Goal: Download file/media

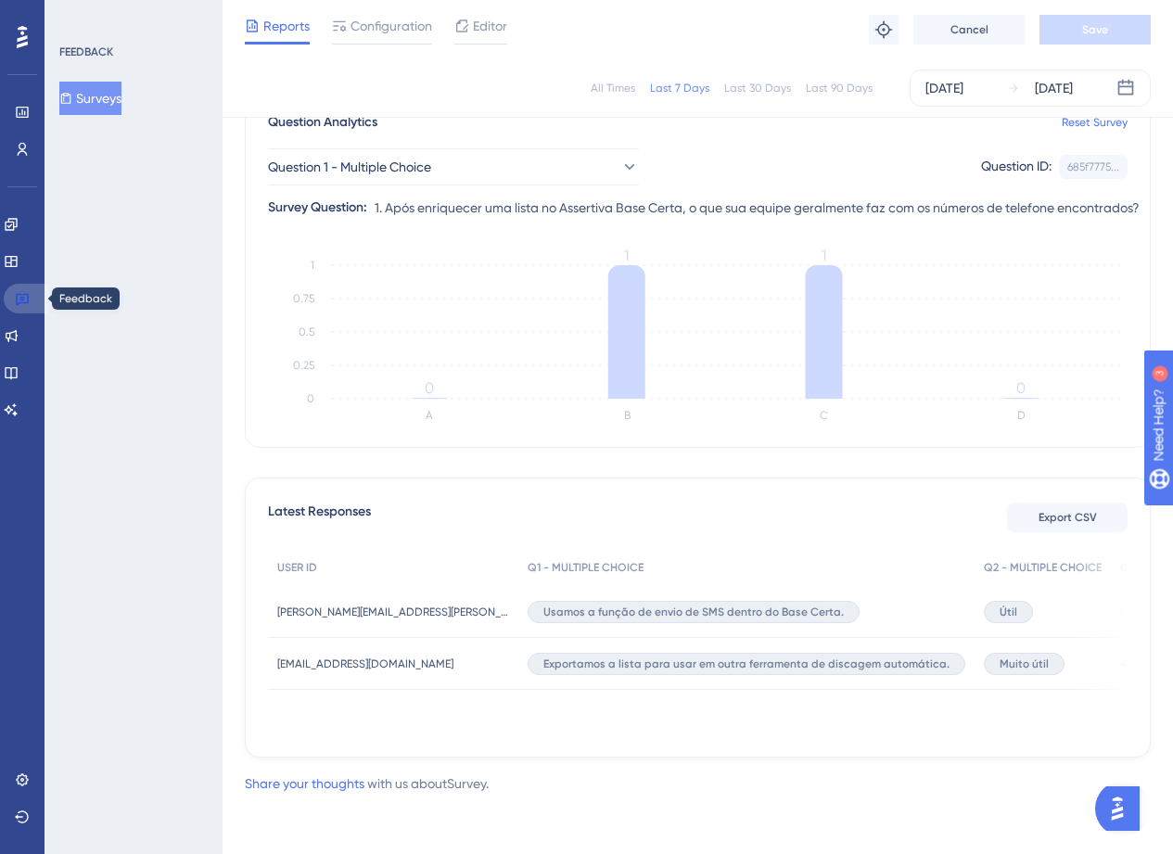
click at [18, 304] on icon at bounding box center [22, 300] width 13 height 12
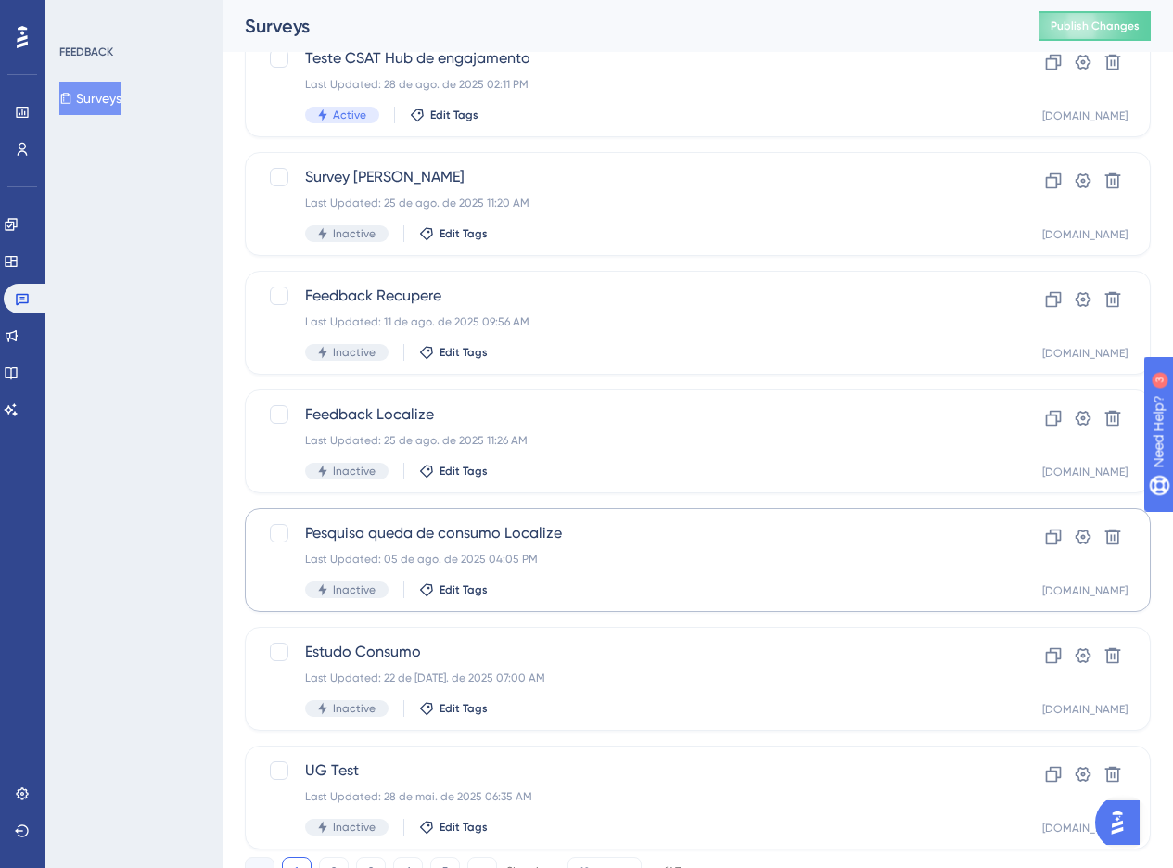
scroll to position [571, 0]
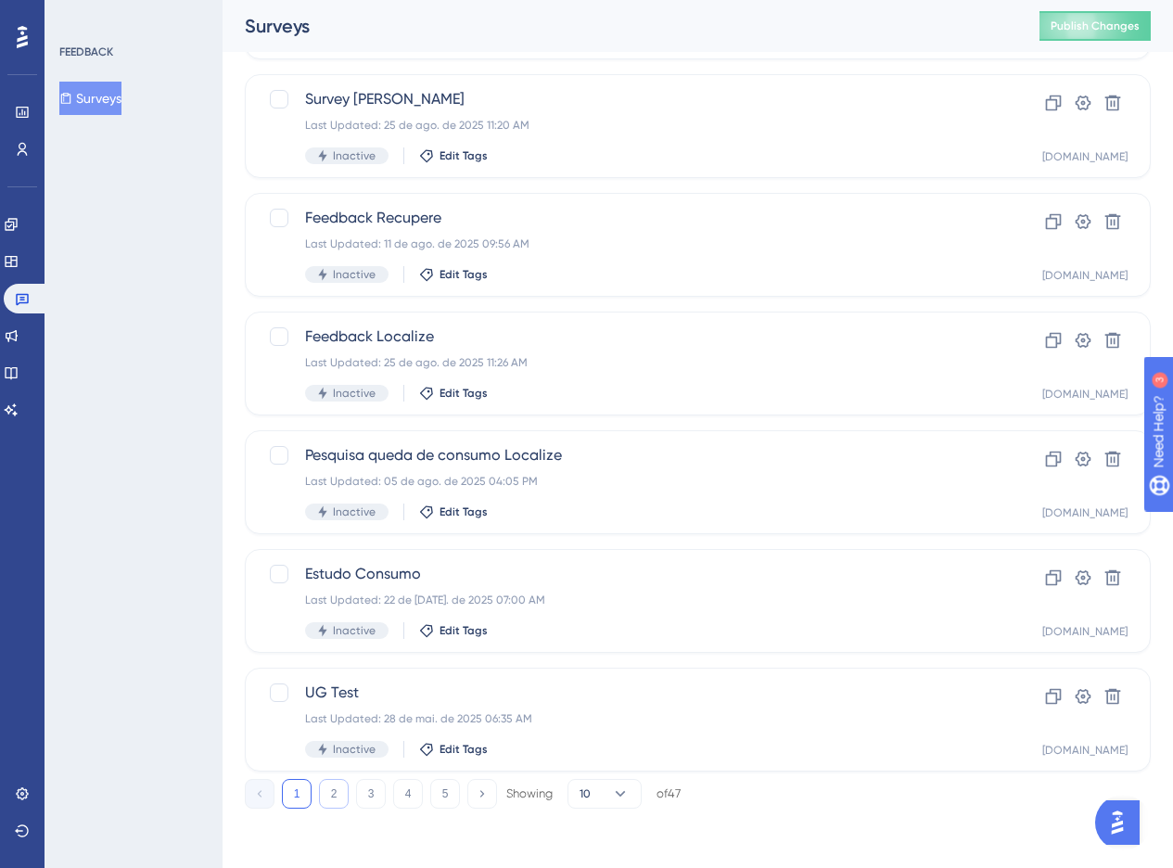
click at [339, 797] on button "2" at bounding box center [334, 794] width 30 height 30
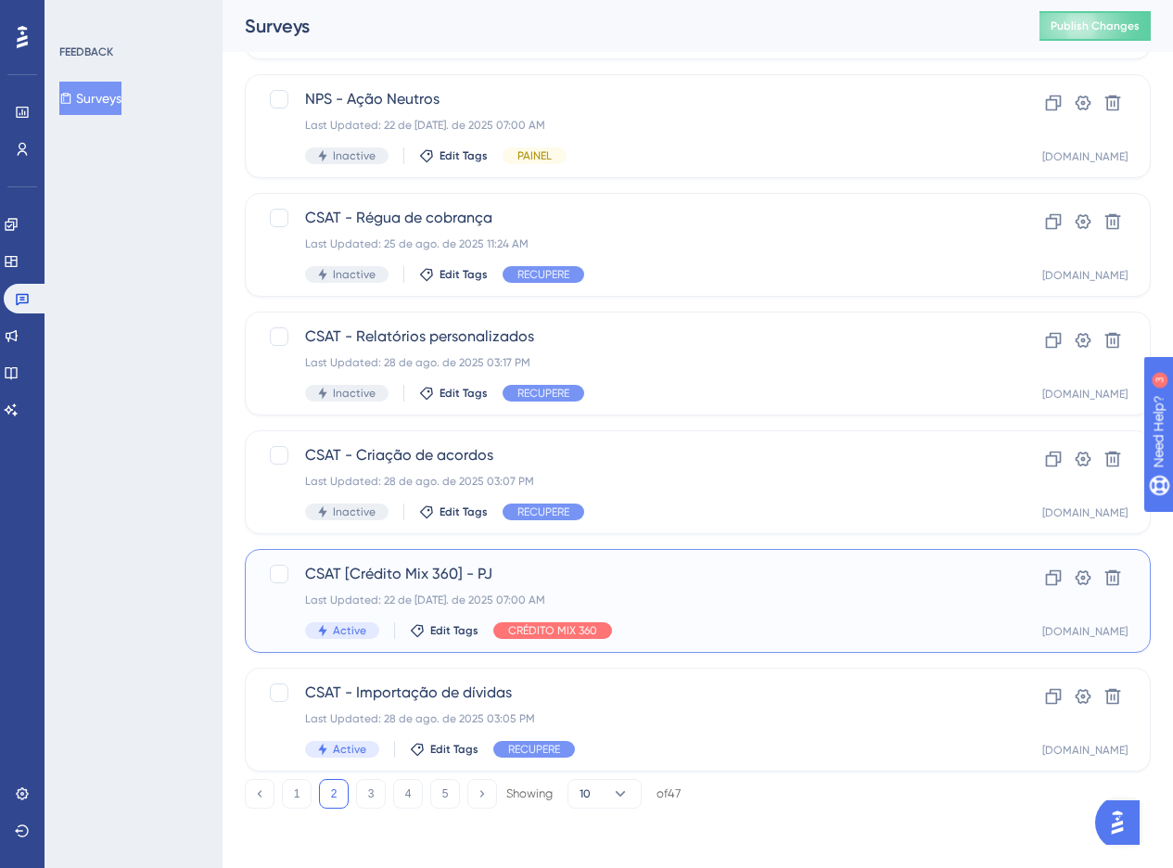
click at [548, 568] on span "CSAT [Crédito Mix 360] - PJ" at bounding box center [623, 574] width 637 height 22
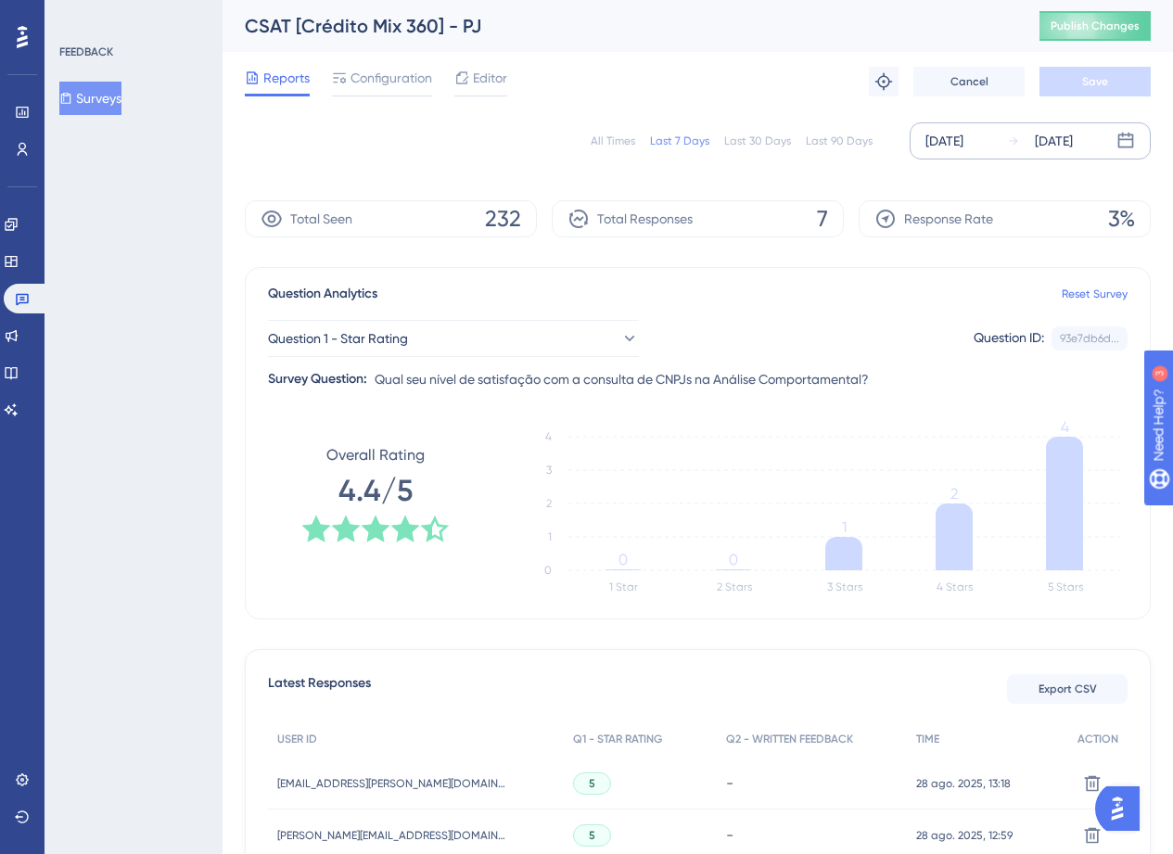
click at [943, 140] on div "[DATE]" at bounding box center [944, 141] width 38 height 22
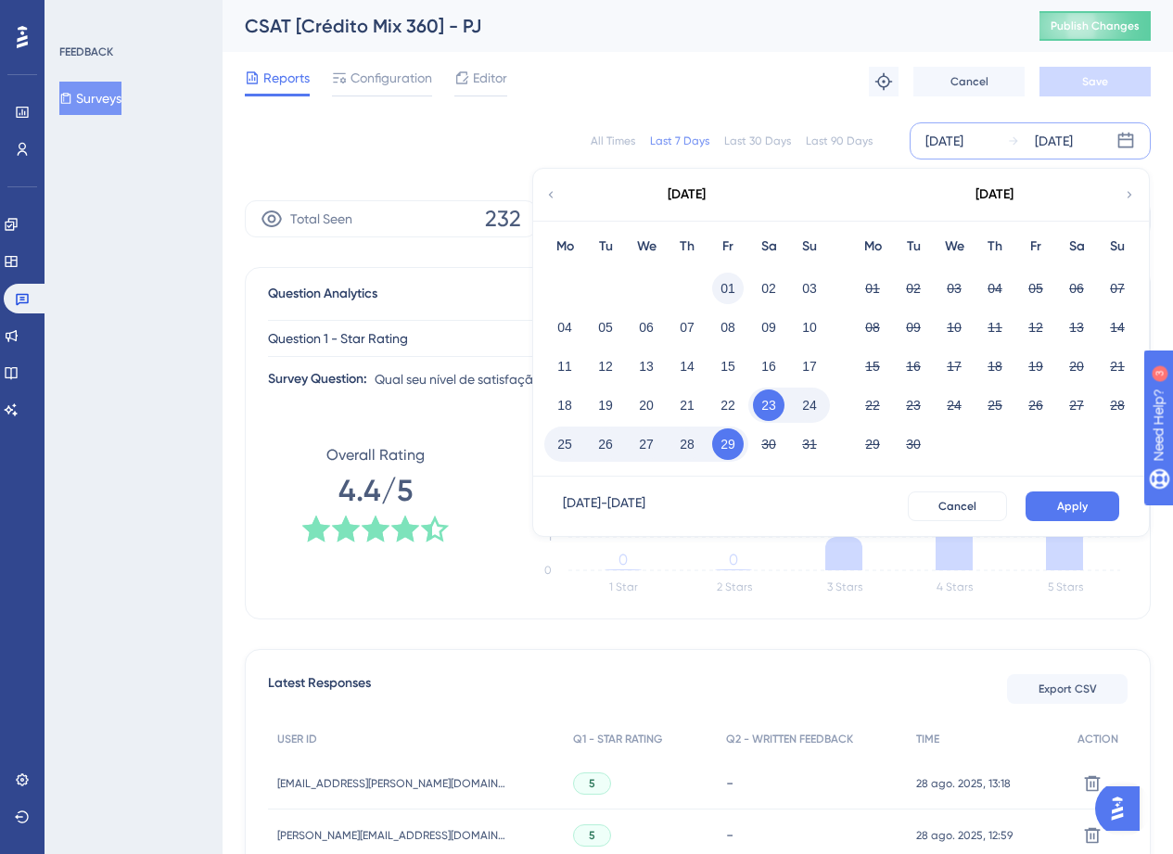
click at [724, 291] on button "01" at bounding box center [728, 289] width 32 height 32
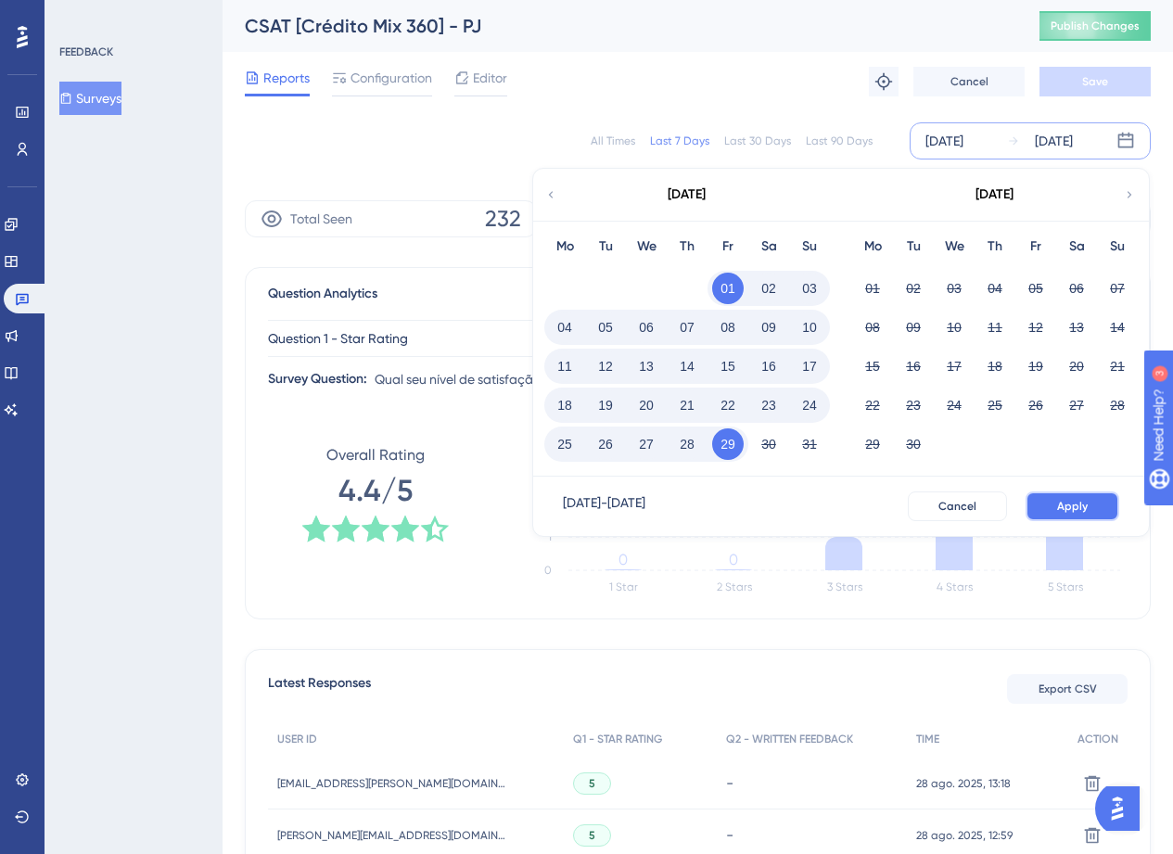
click at [1080, 501] on span "Apply" at bounding box center [1072, 506] width 31 height 15
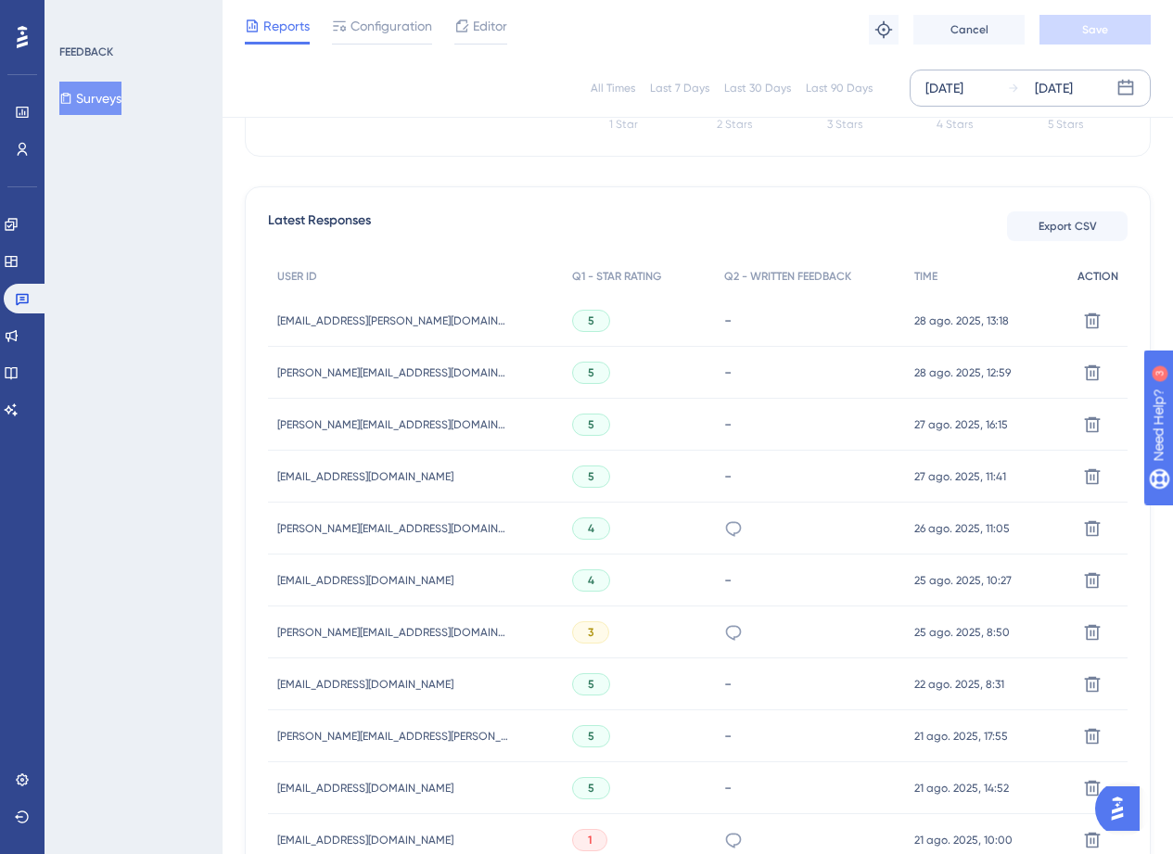
scroll to position [434, 14]
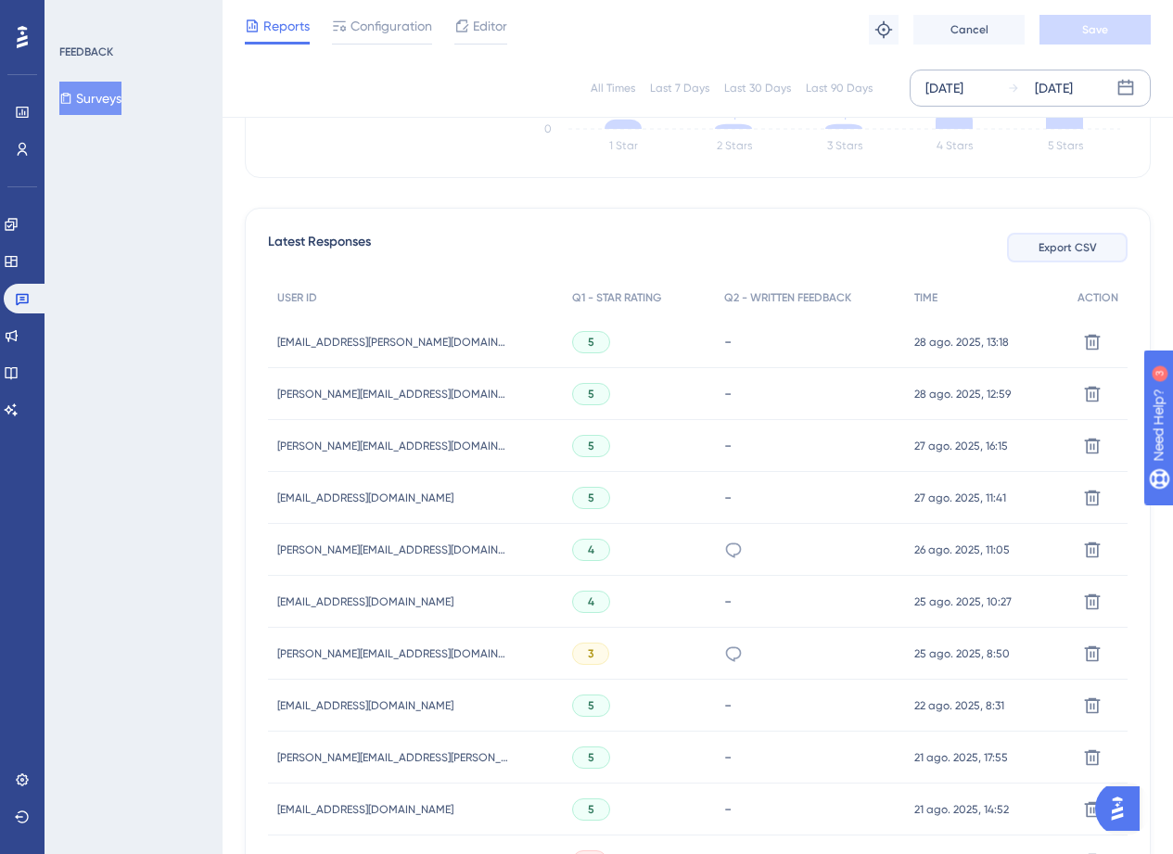
click at [1056, 249] on span "Export CSV" at bounding box center [1067, 247] width 58 height 15
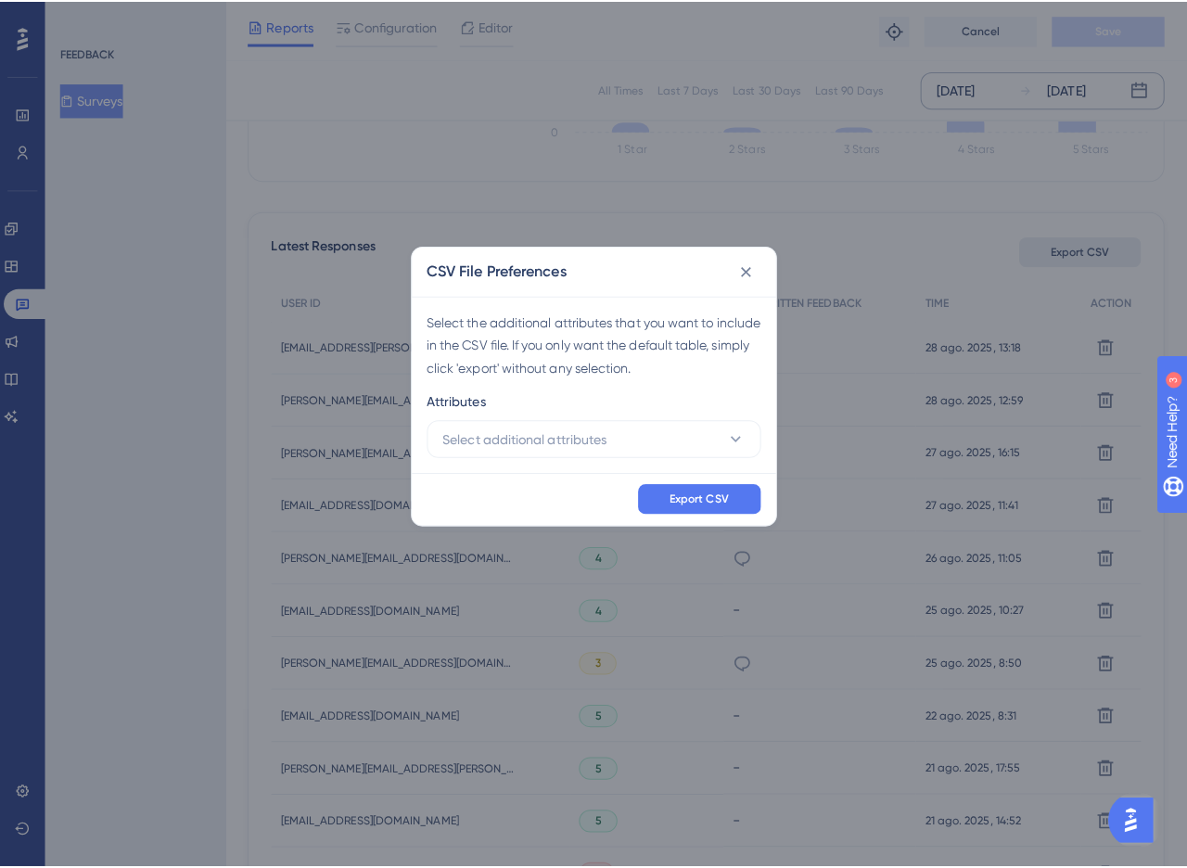
scroll to position [434, 0]
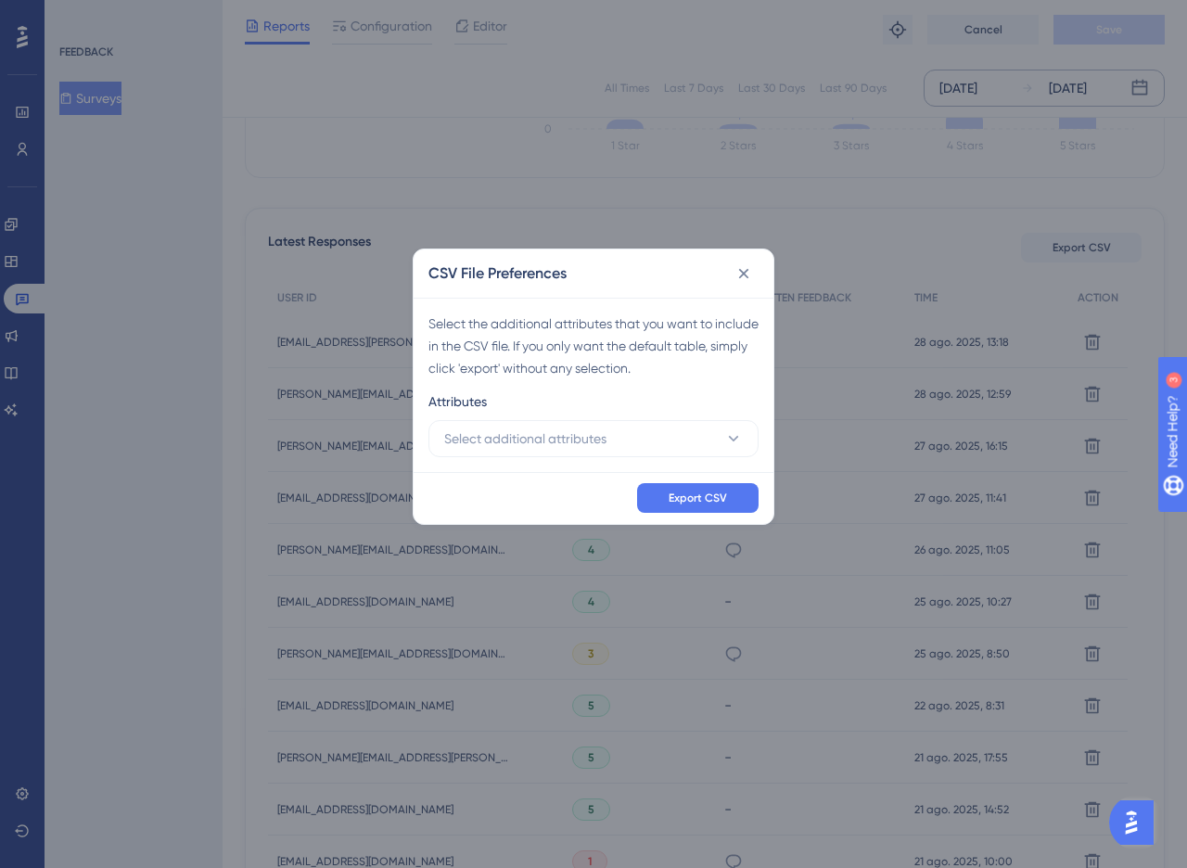
click at [556, 458] on div "Select the additional attributes that you want to include in the CSV file. If y…" at bounding box center [594, 385] width 360 height 174
click at [542, 446] on span "Select additional attributes" at bounding box center [525, 438] width 162 height 22
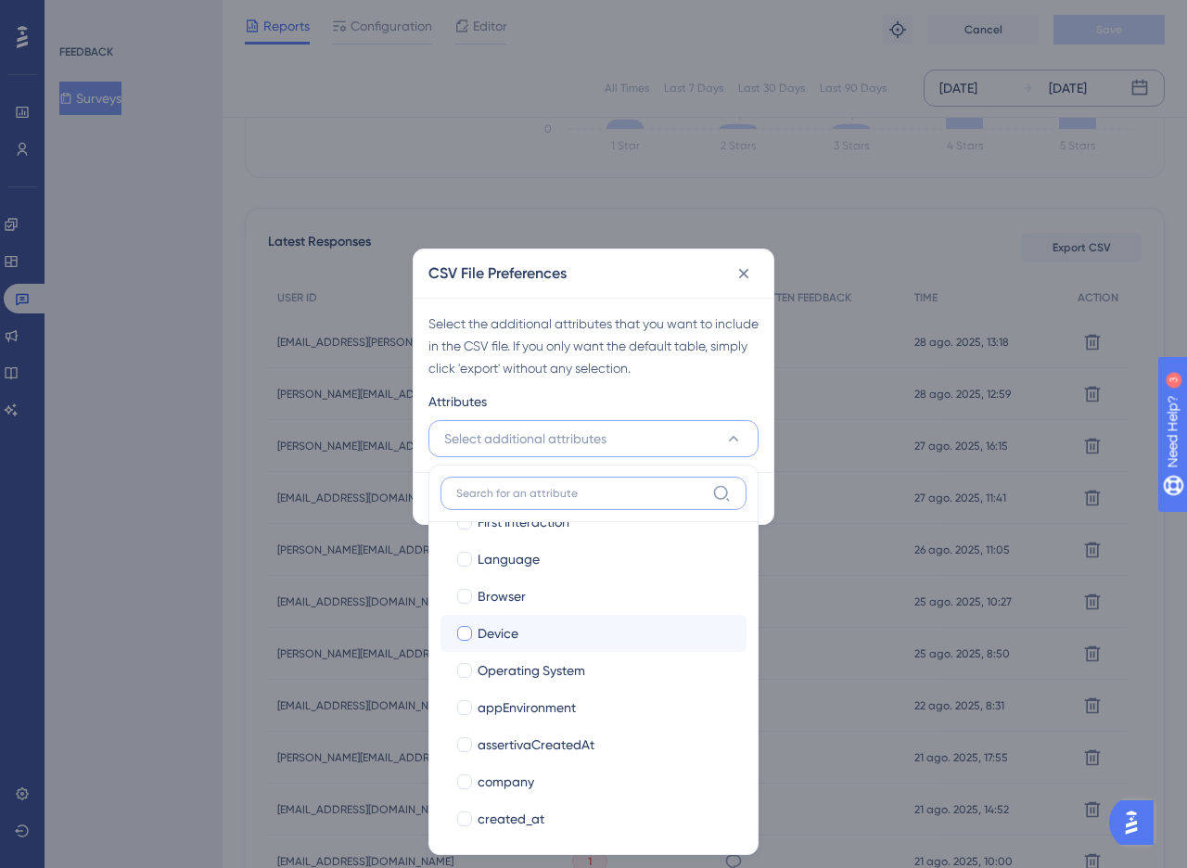
scroll to position [197, 0]
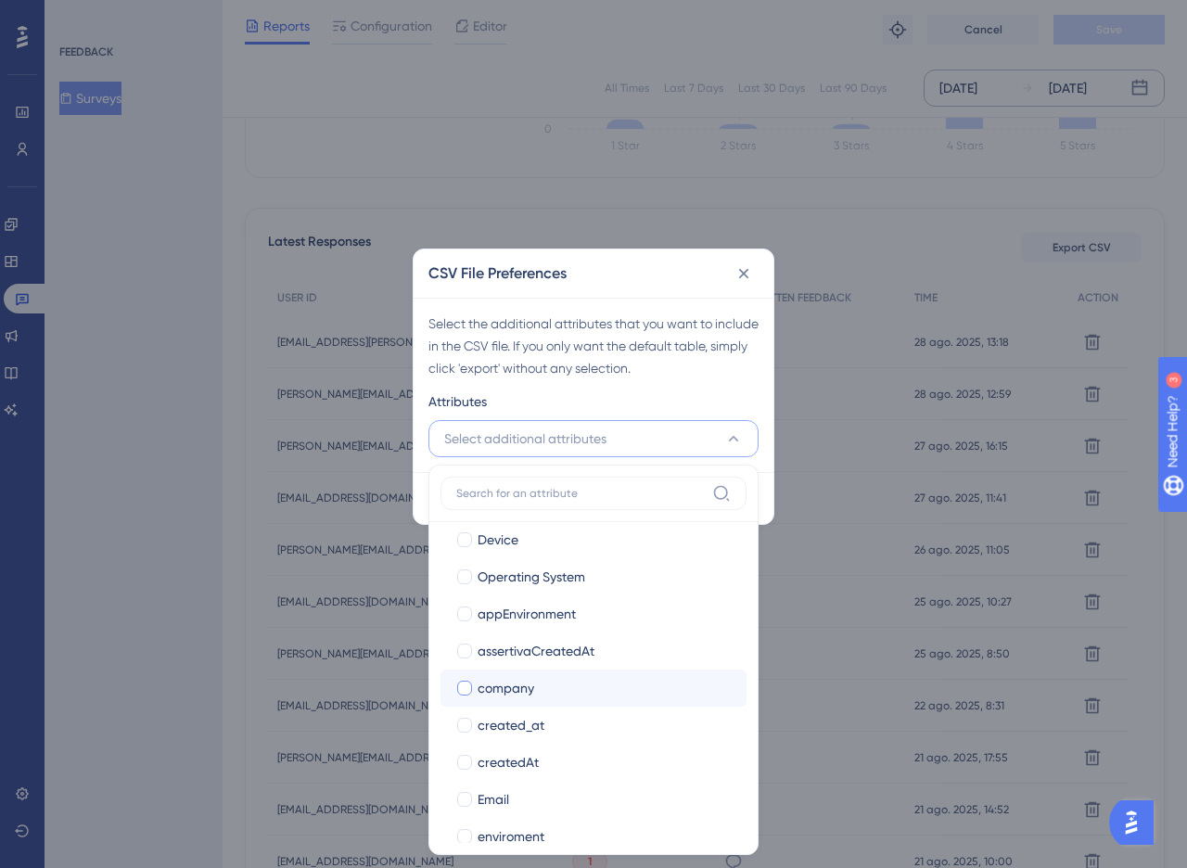
click at [514, 690] on span "company" at bounding box center [506, 688] width 57 height 22
checkbox input "true"
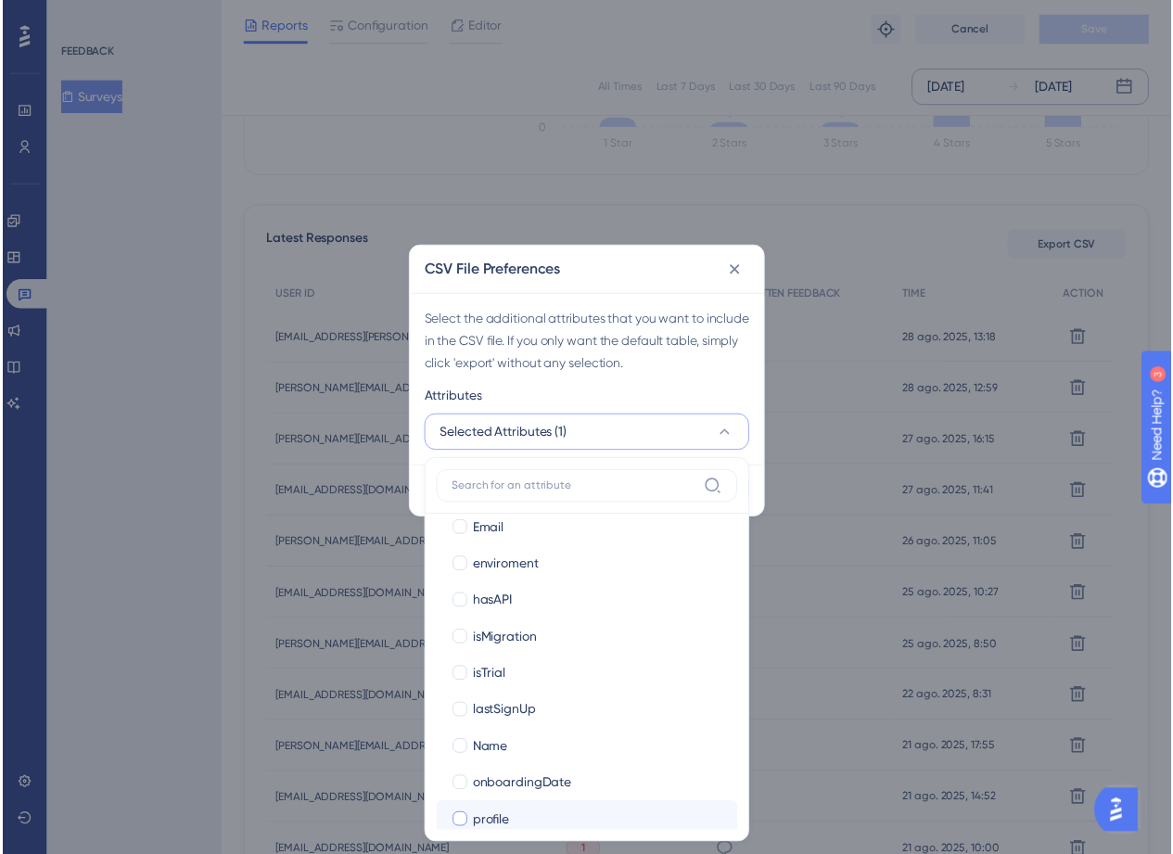
scroll to position [510, 0]
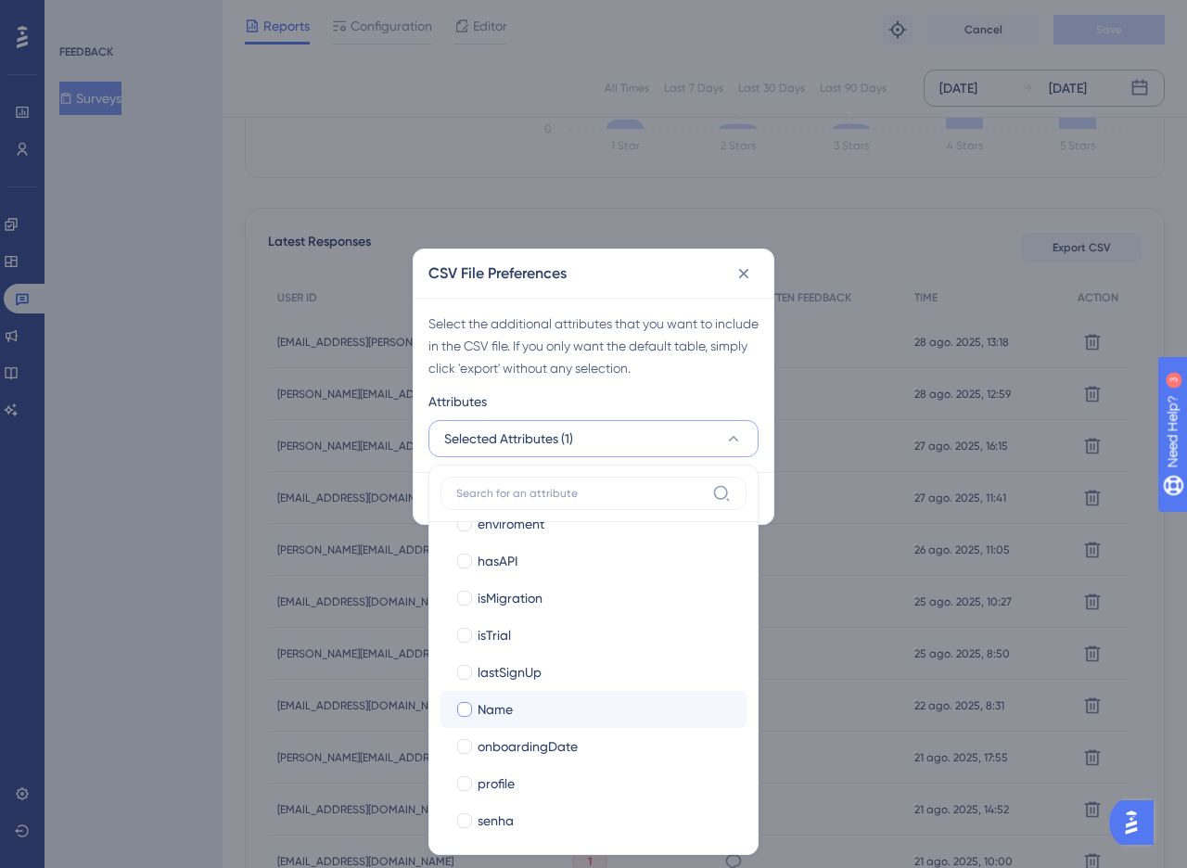
click at [499, 708] on span "Name" at bounding box center [495, 709] width 35 height 22
checkbox input "true"
click at [506, 790] on span "profile" at bounding box center [496, 783] width 37 height 22
checkbox input "true"
click at [604, 366] on div "Select the additional attributes that you want to include in the CSV file. If y…" at bounding box center [593, 345] width 330 height 67
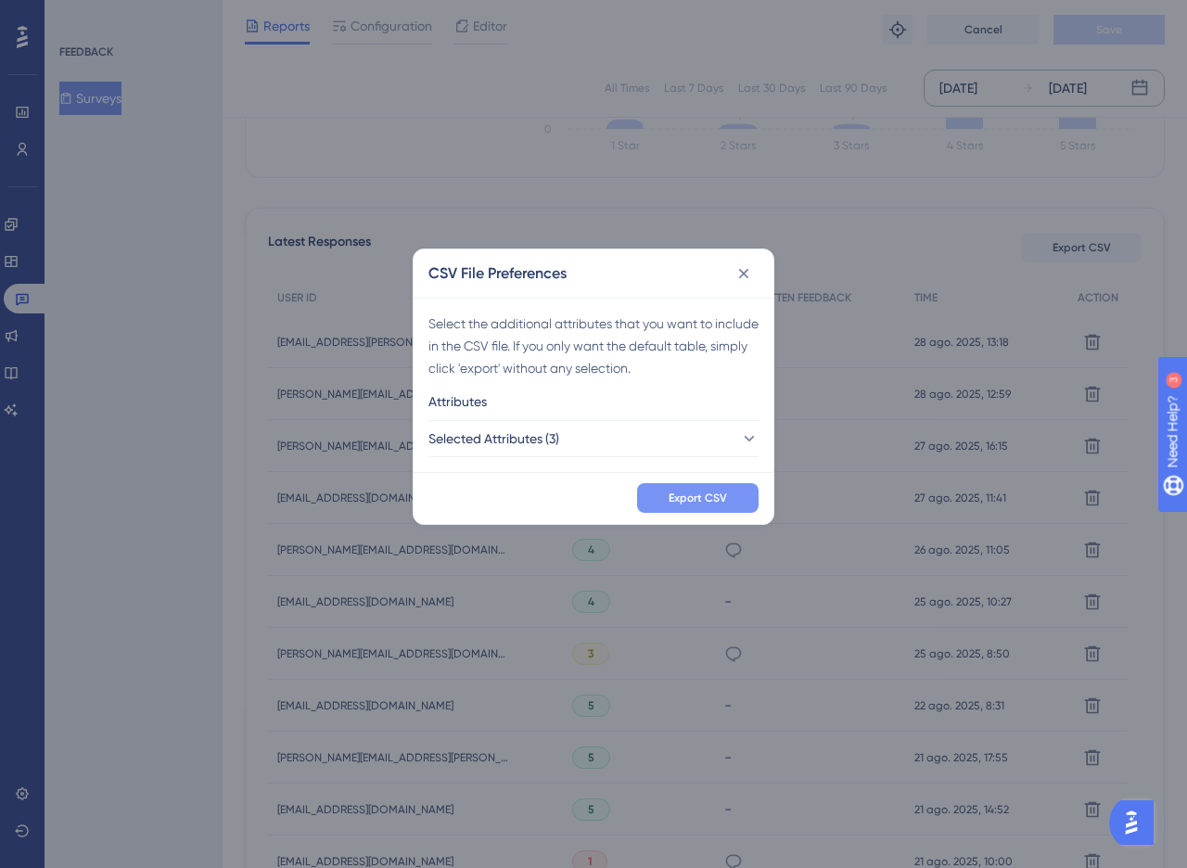
click at [724, 496] on span "Export CSV" at bounding box center [698, 497] width 58 height 15
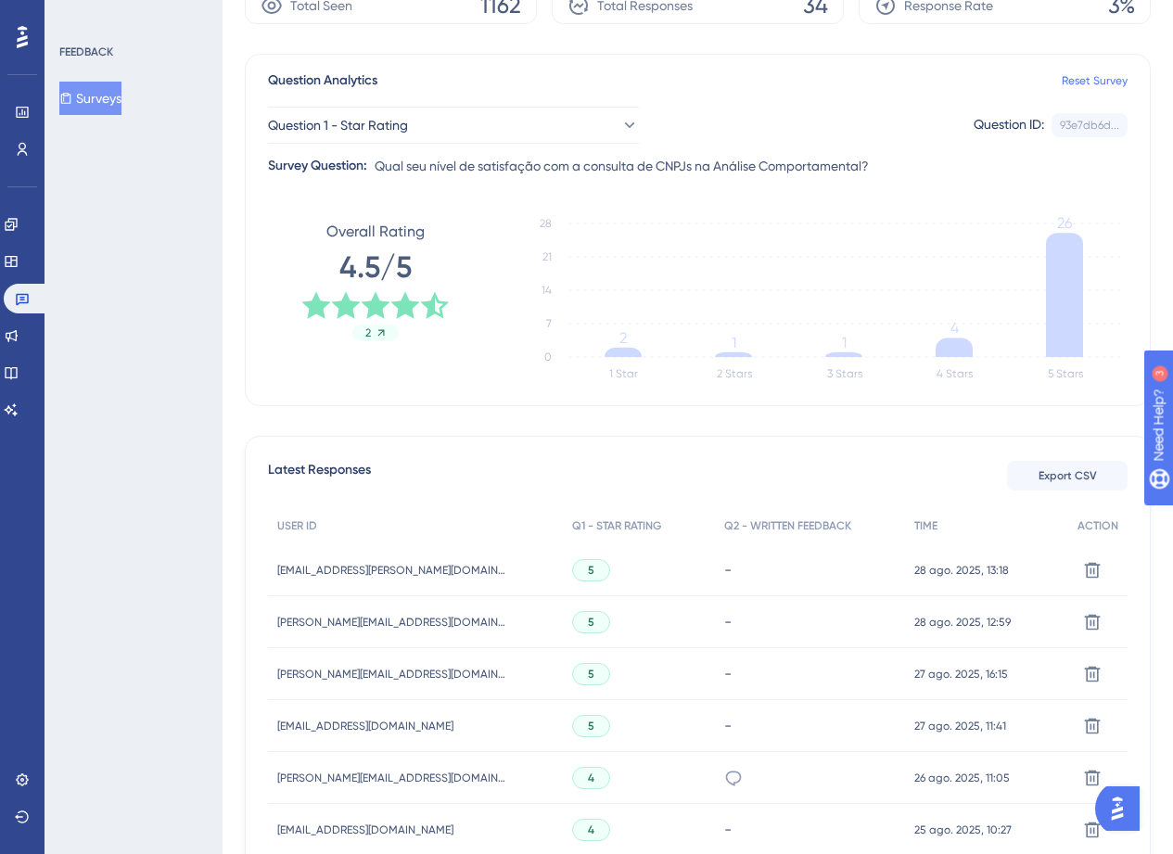
scroll to position [625, 0]
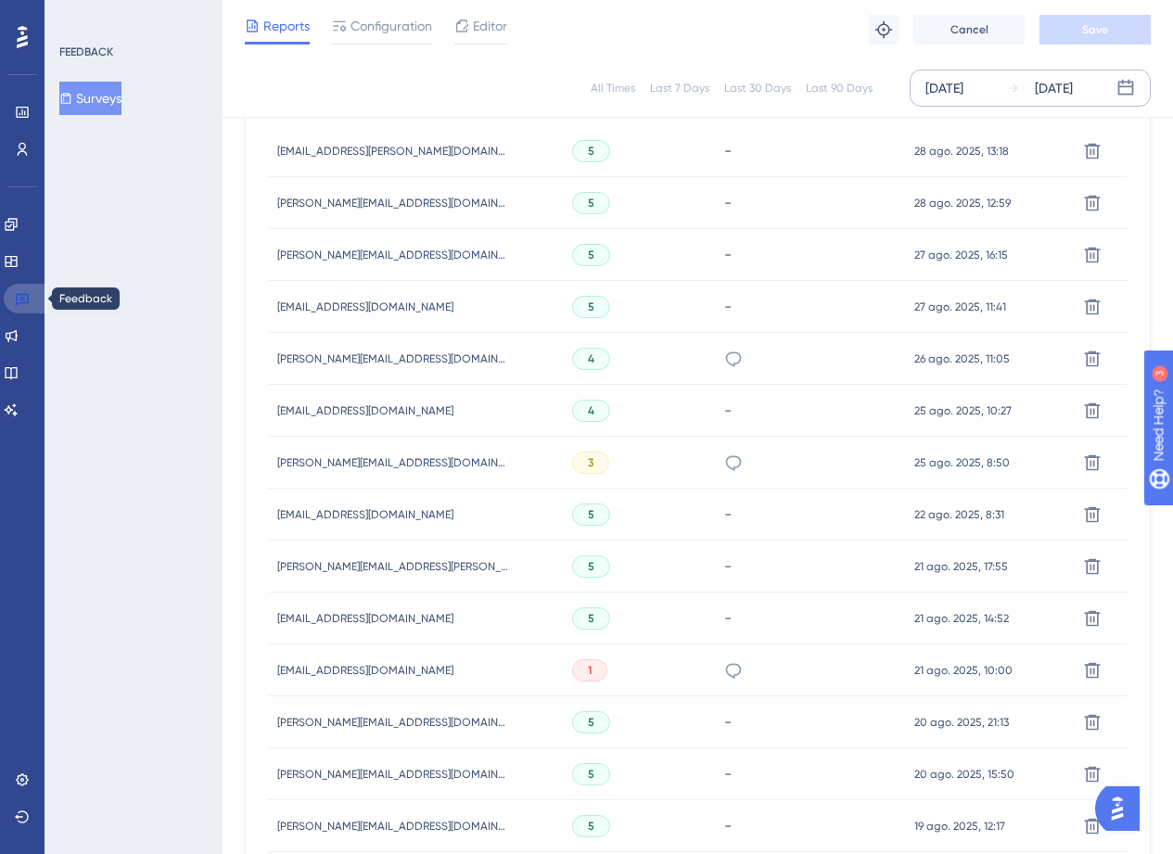
click at [22, 295] on icon at bounding box center [22, 298] width 15 height 15
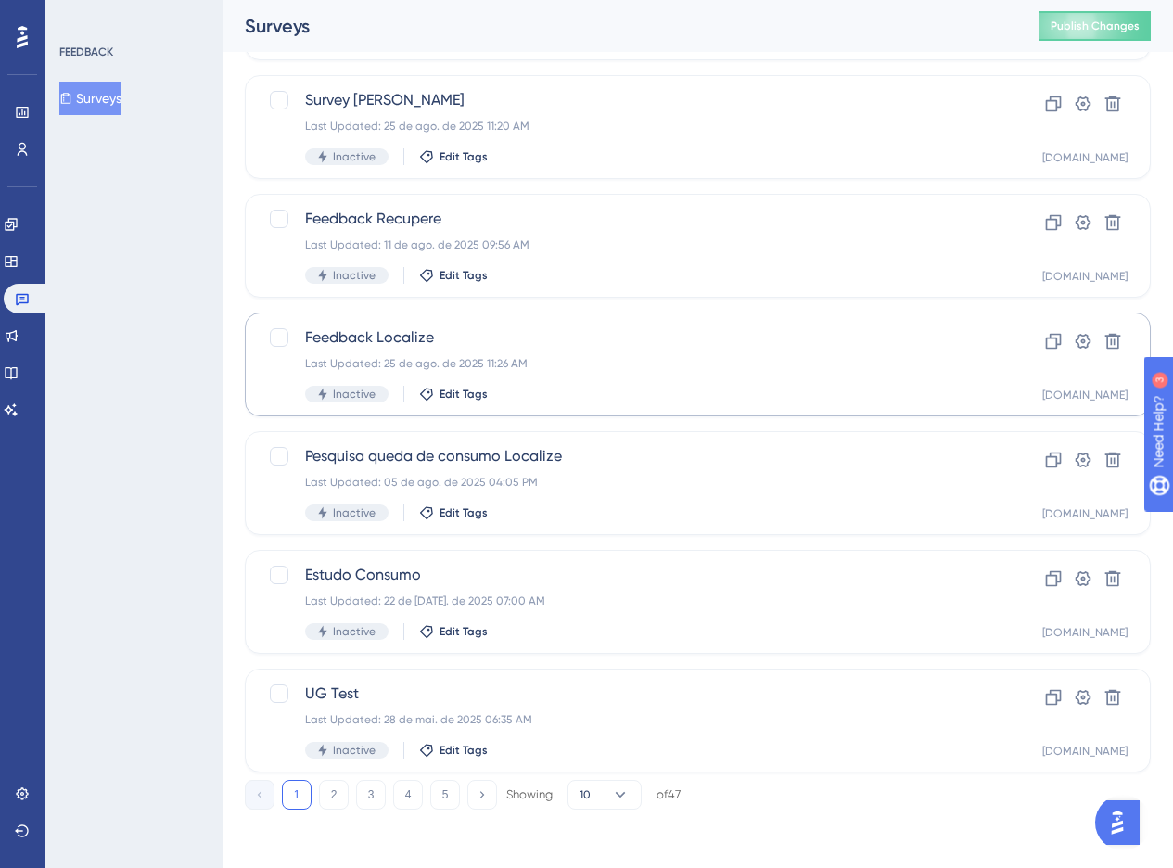
scroll to position [571, 0]
click at [382, 800] on button "3" at bounding box center [371, 794] width 30 height 30
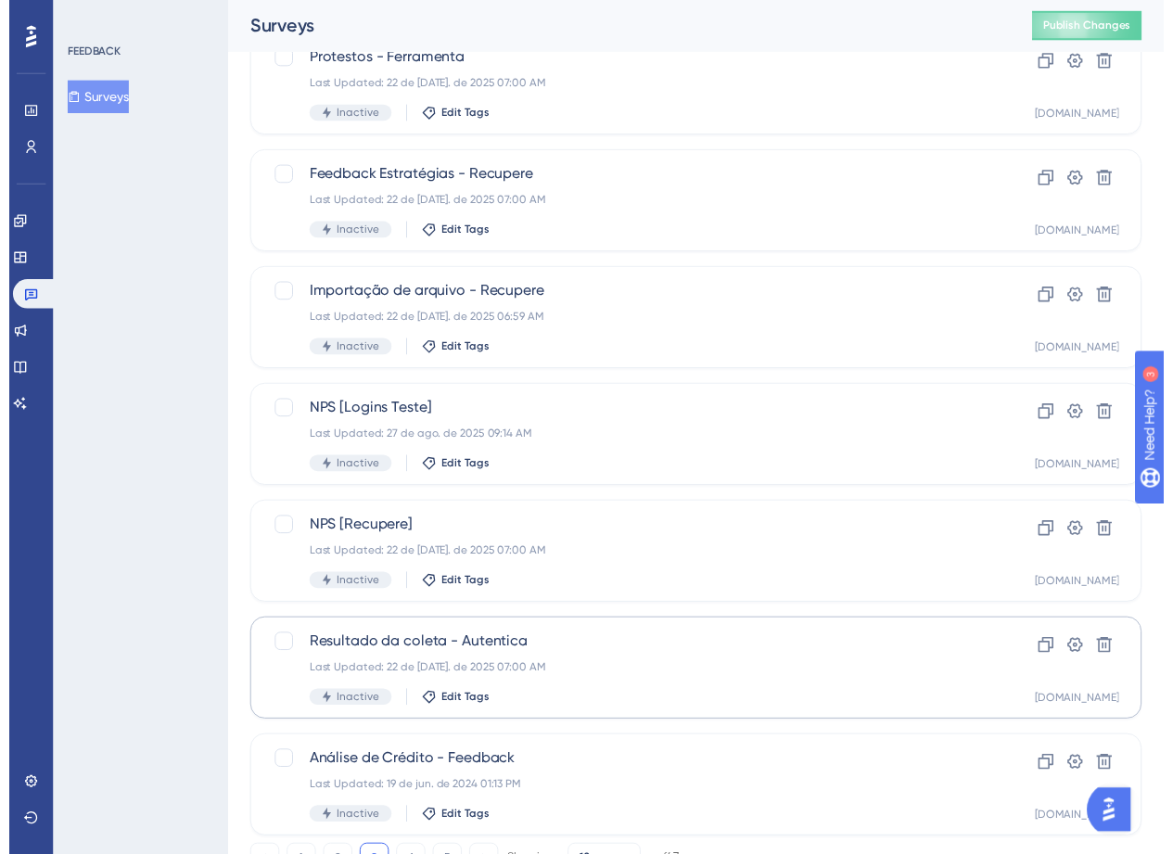
scroll to position [0, 0]
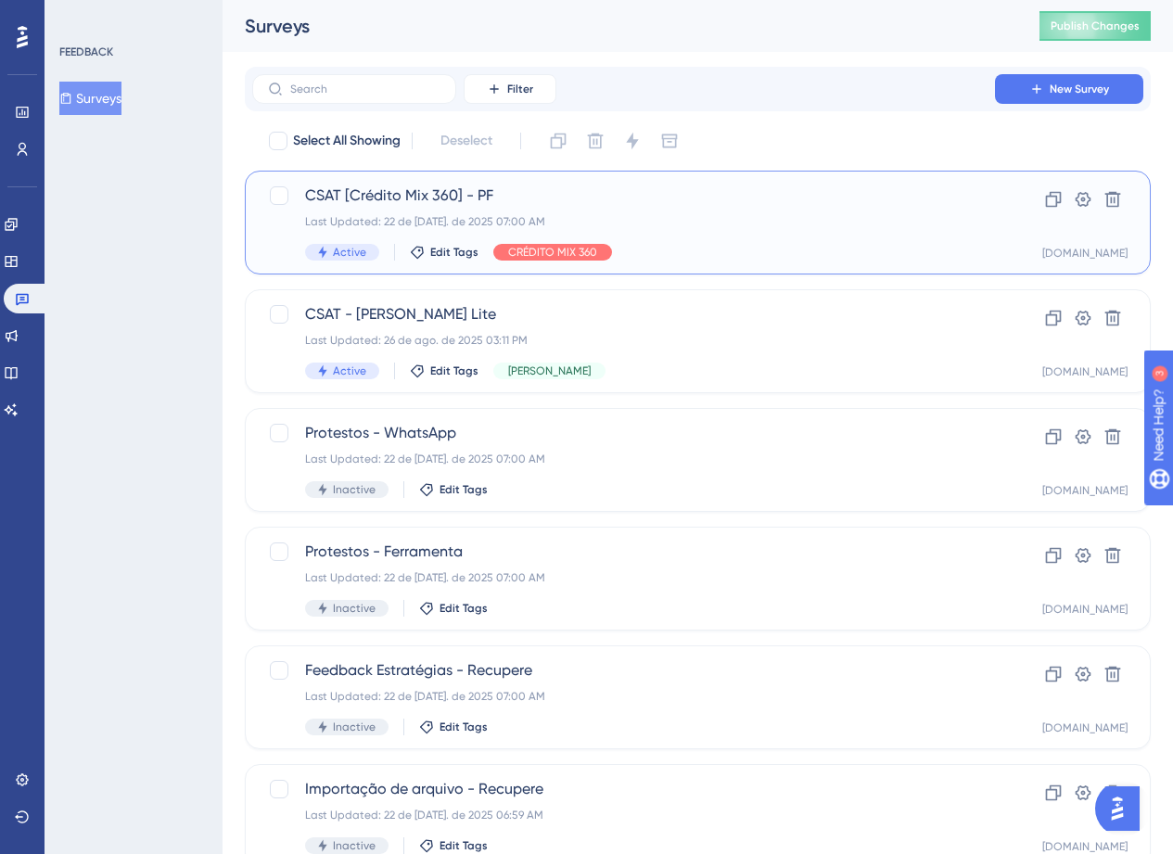
click at [631, 223] on div "Last Updated: 22 de [DATE]. de 2025 07:00 AM" at bounding box center [623, 221] width 637 height 15
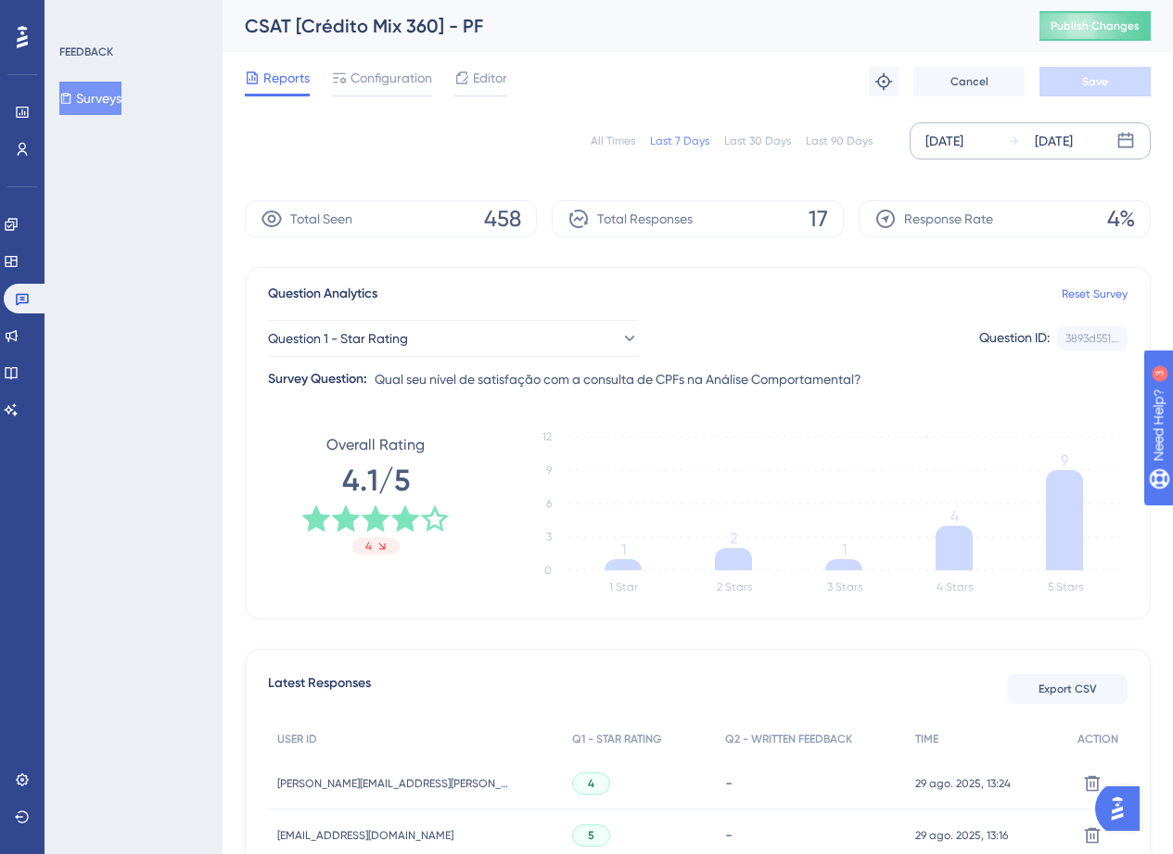
click at [961, 125] on div "[DATE] [DATE]" at bounding box center [1030, 140] width 241 height 37
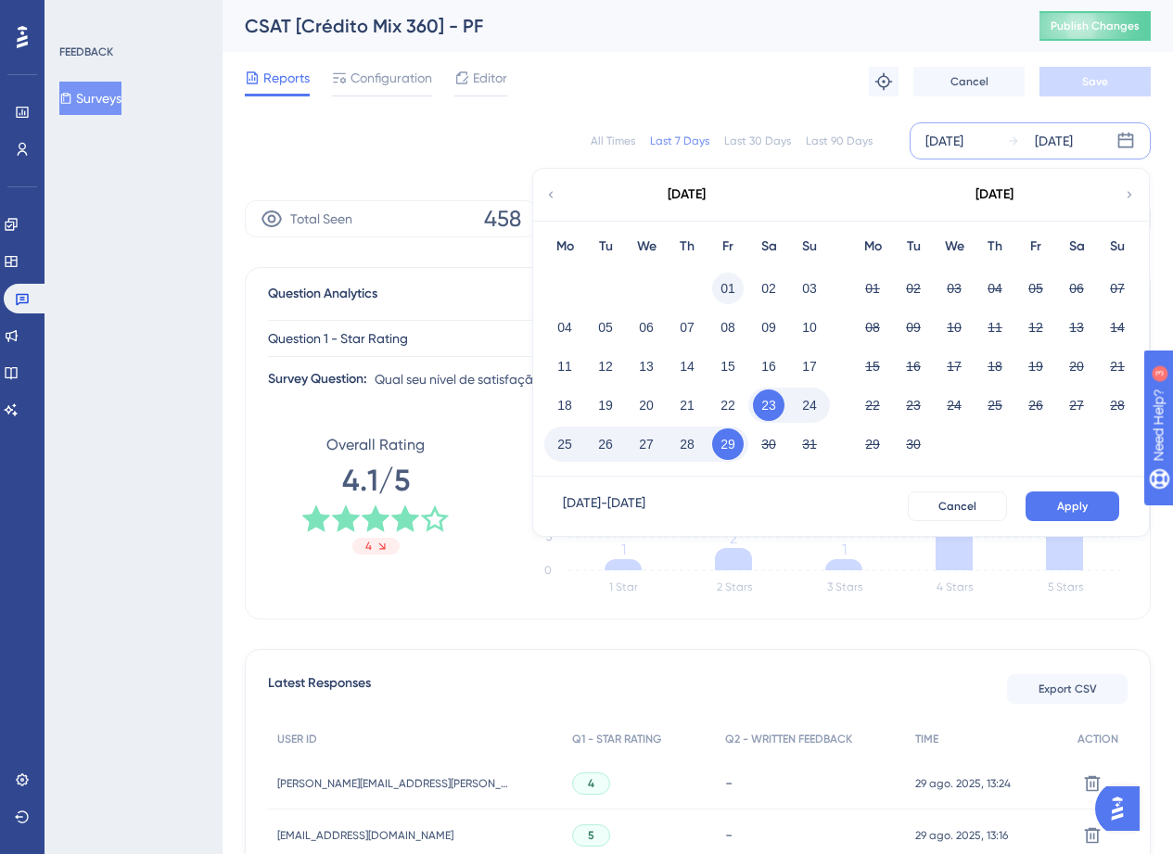
click at [734, 287] on button "01" at bounding box center [728, 289] width 32 height 32
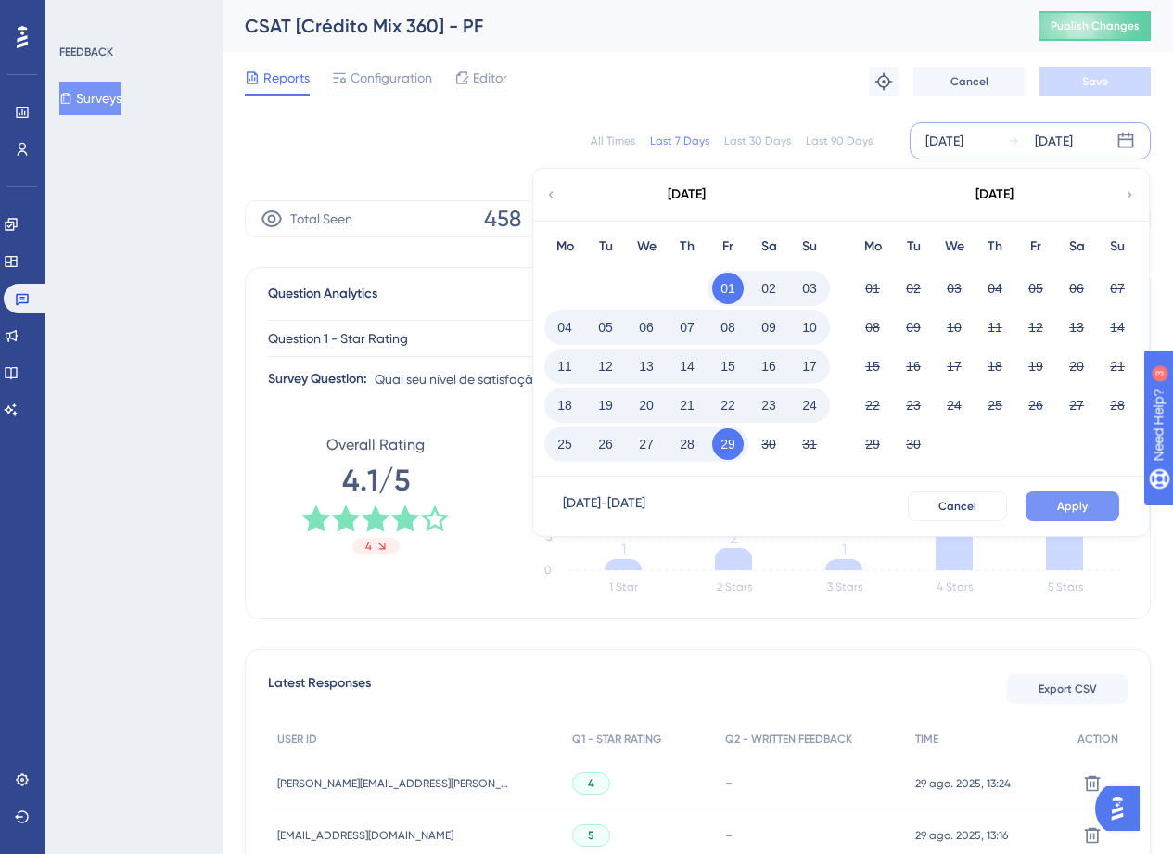
click at [1069, 514] on button "Apply" at bounding box center [1072, 506] width 94 height 30
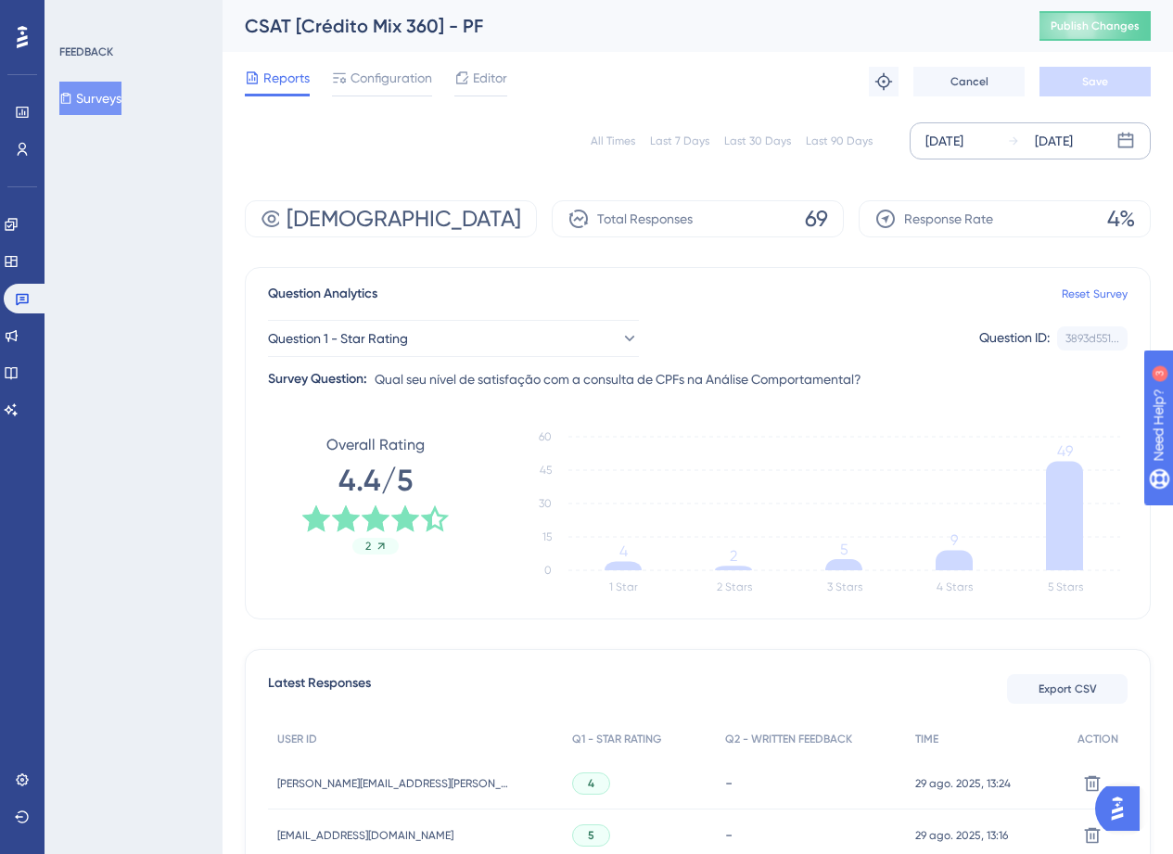
click at [956, 149] on div "[DATE]" at bounding box center [944, 141] width 38 height 22
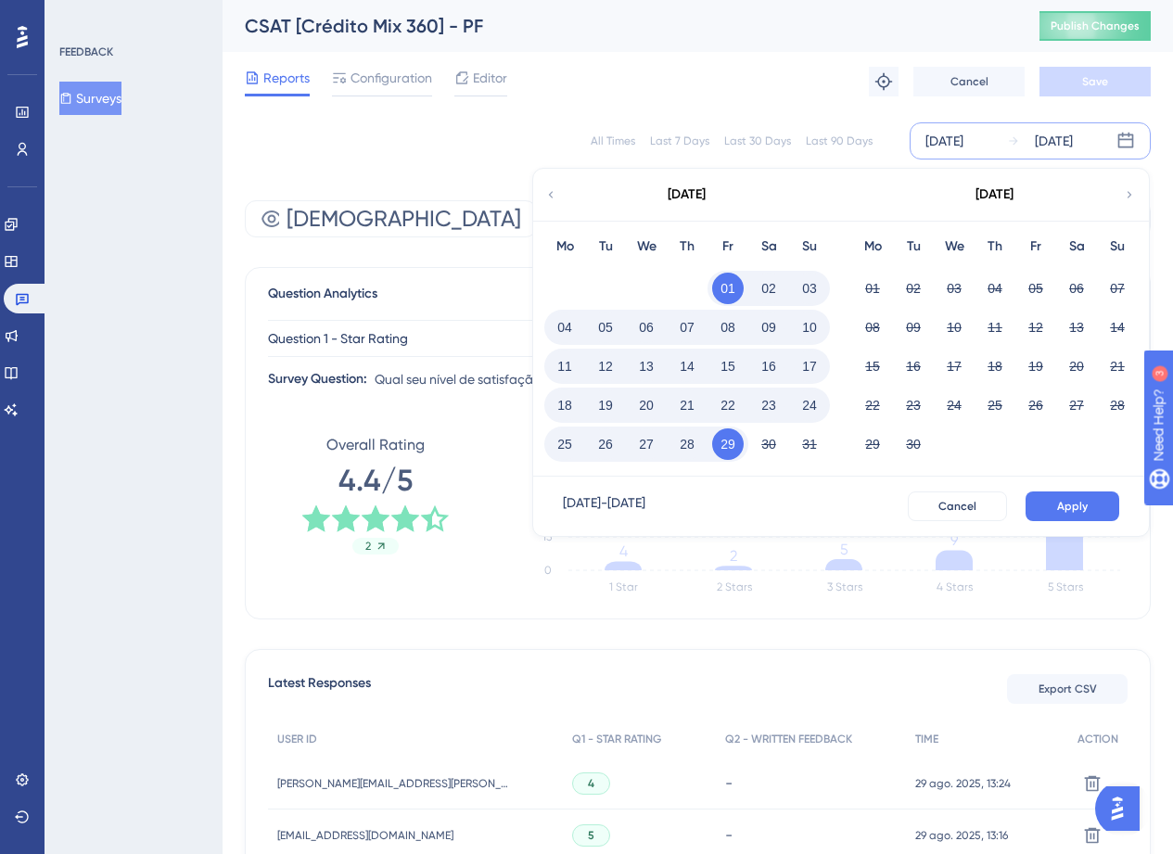
click at [546, 188] on icon at bounding box center [550, 194] width 13 height 17
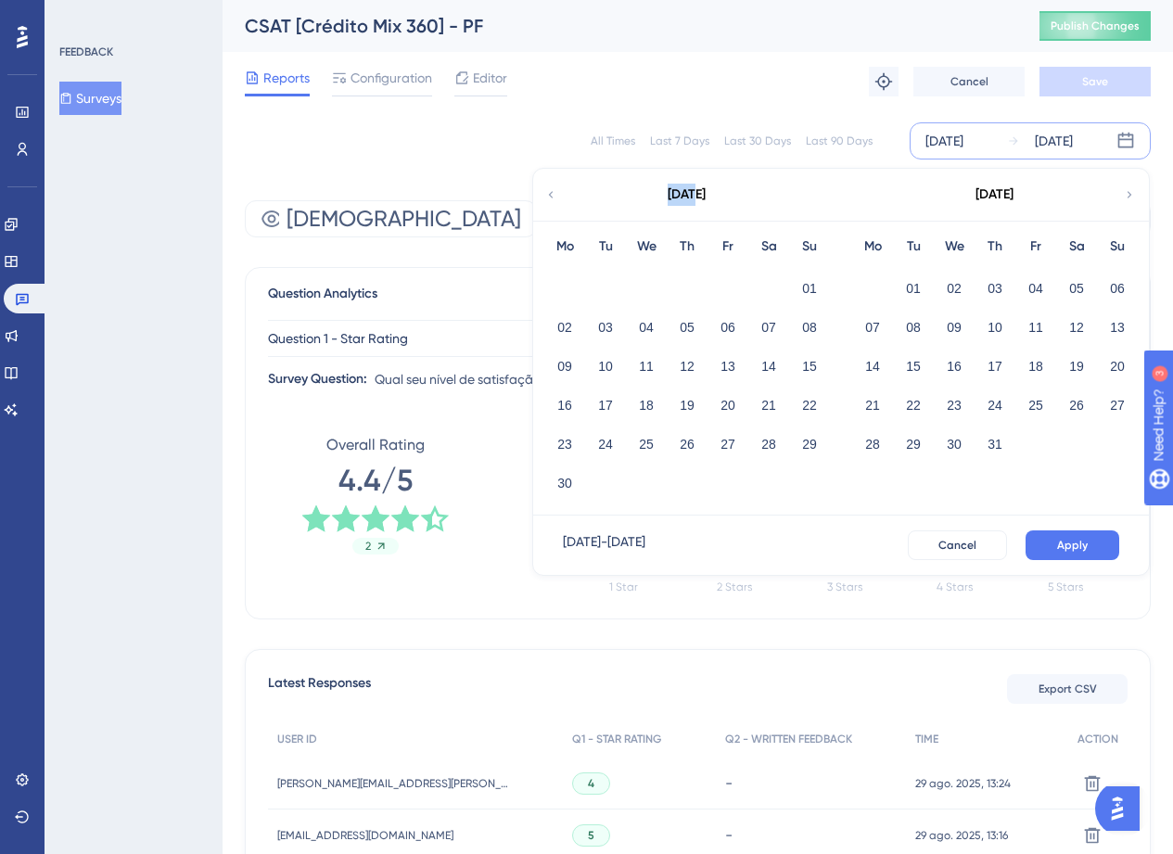
click at [546, 188] on icon at bounding box center [550, 194] width 13 height 17
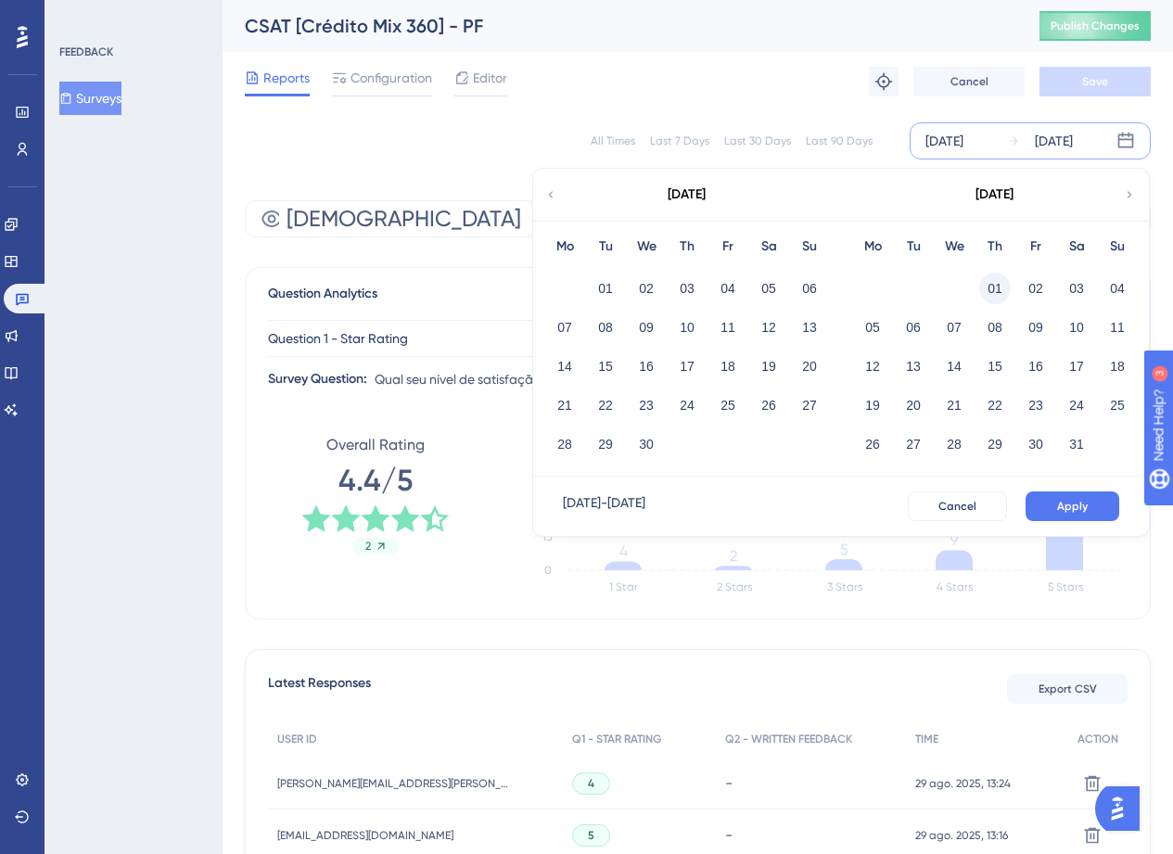
click at [1005, 288] on button "01" at bounding box center [995, 289] width 32 height 32
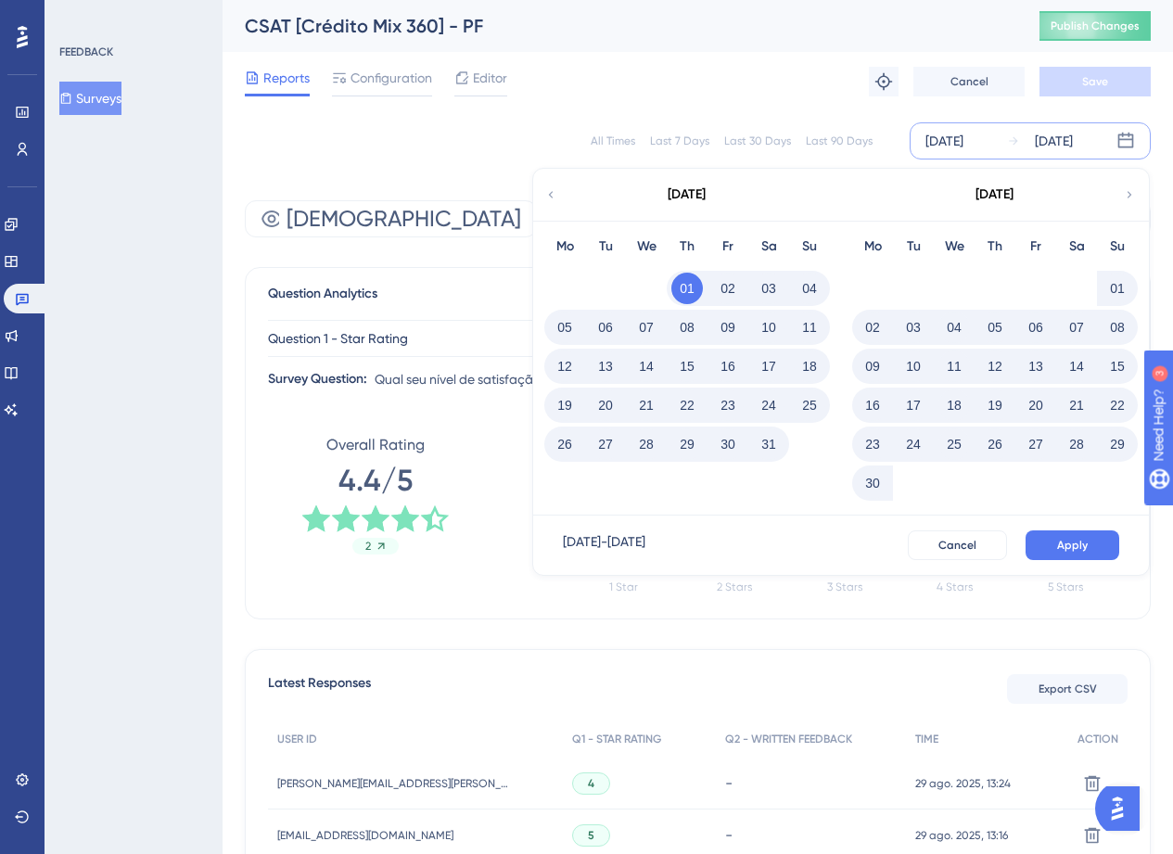
click at [552, 191] on icon at bounding box center [550, 194] width 13 height 17
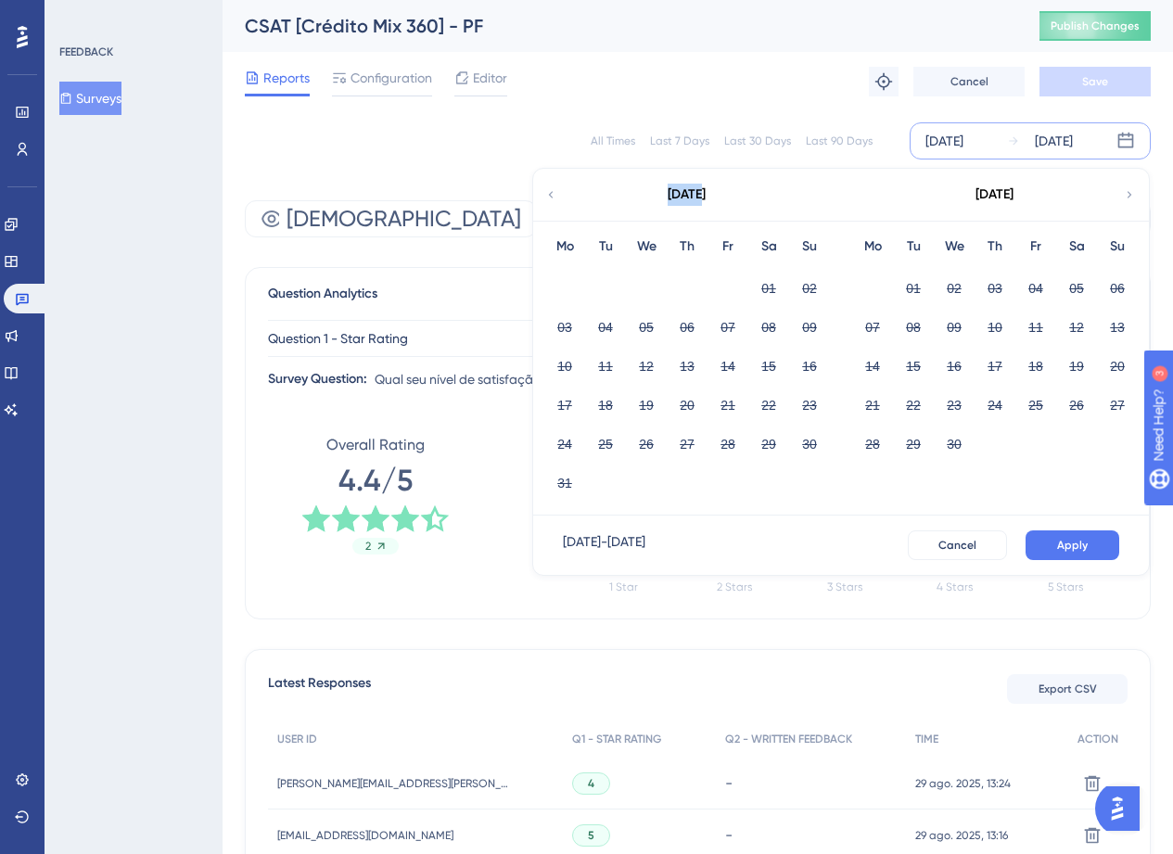
click at [552, 191] on icon at bounding box center [550, 194] width 13 height 17
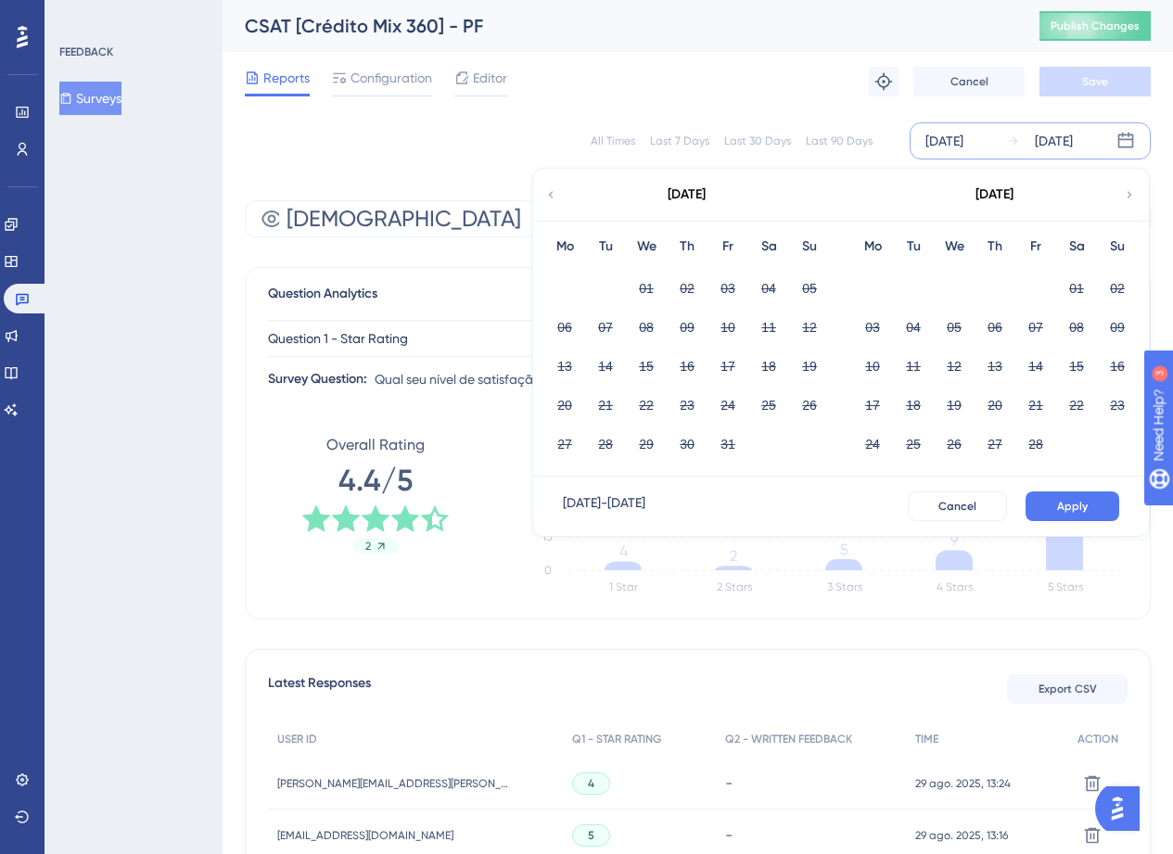
click at [956, 489] on div "[DATE] - [DATE] Cancel Apply" at bounding box center [841, 506] width 616 height 59
click at [974, 508] on span "Cancel" at bounding box center [957, 506] width 38 height 15
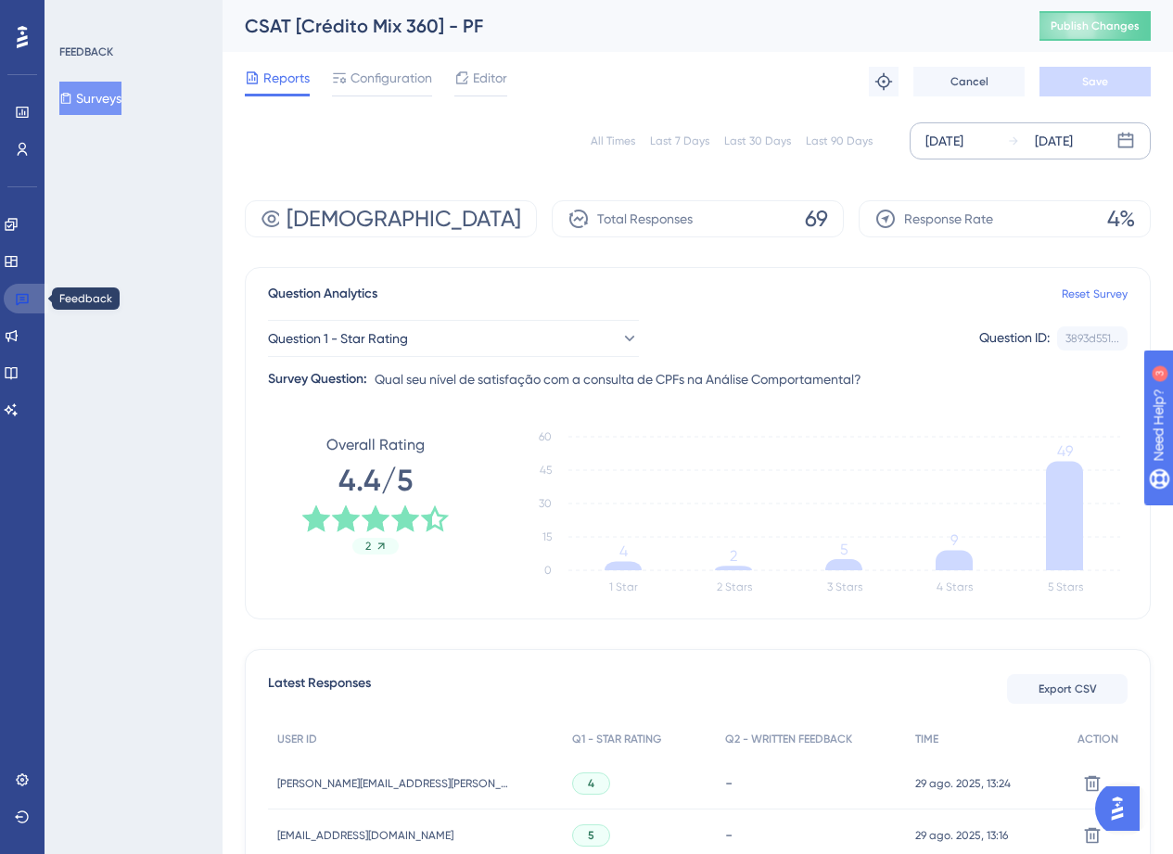
click at [28, 299] on icon at bounding box center [22, 300] width 13 height 12
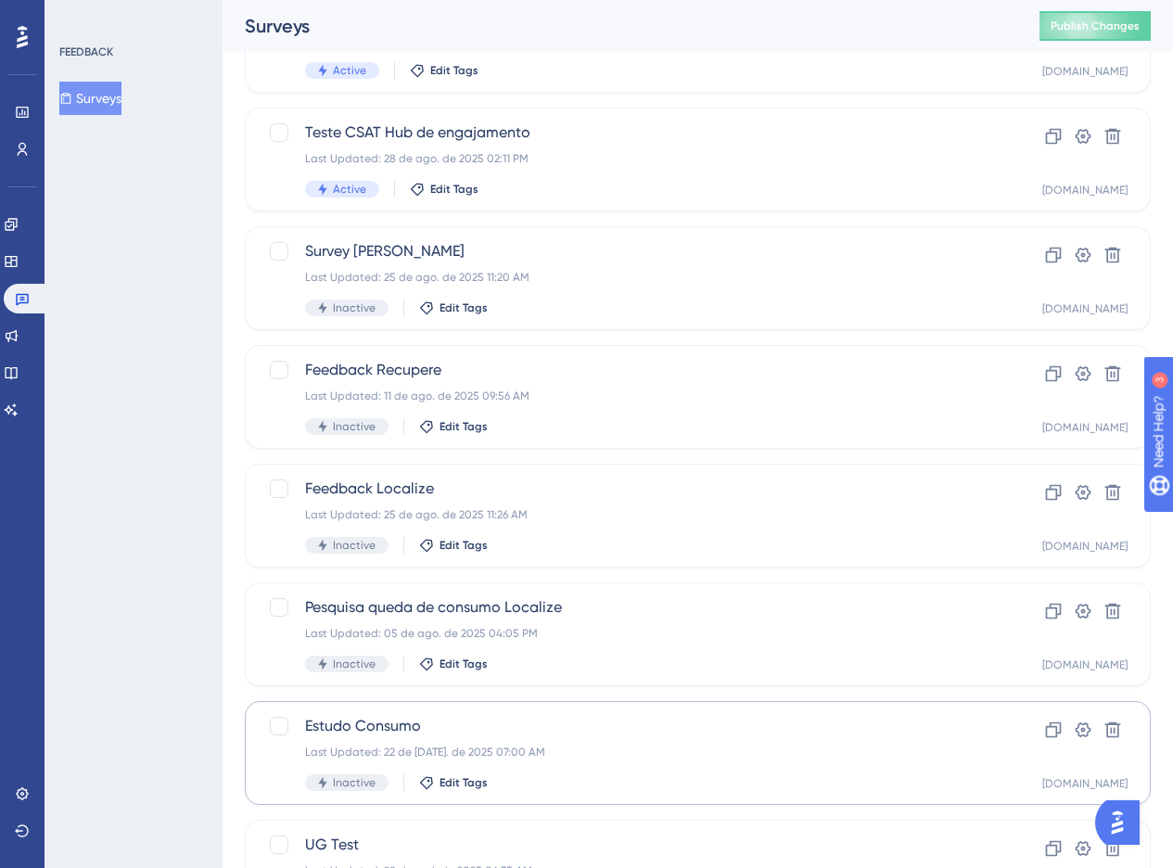
scroll to position [571, 0]
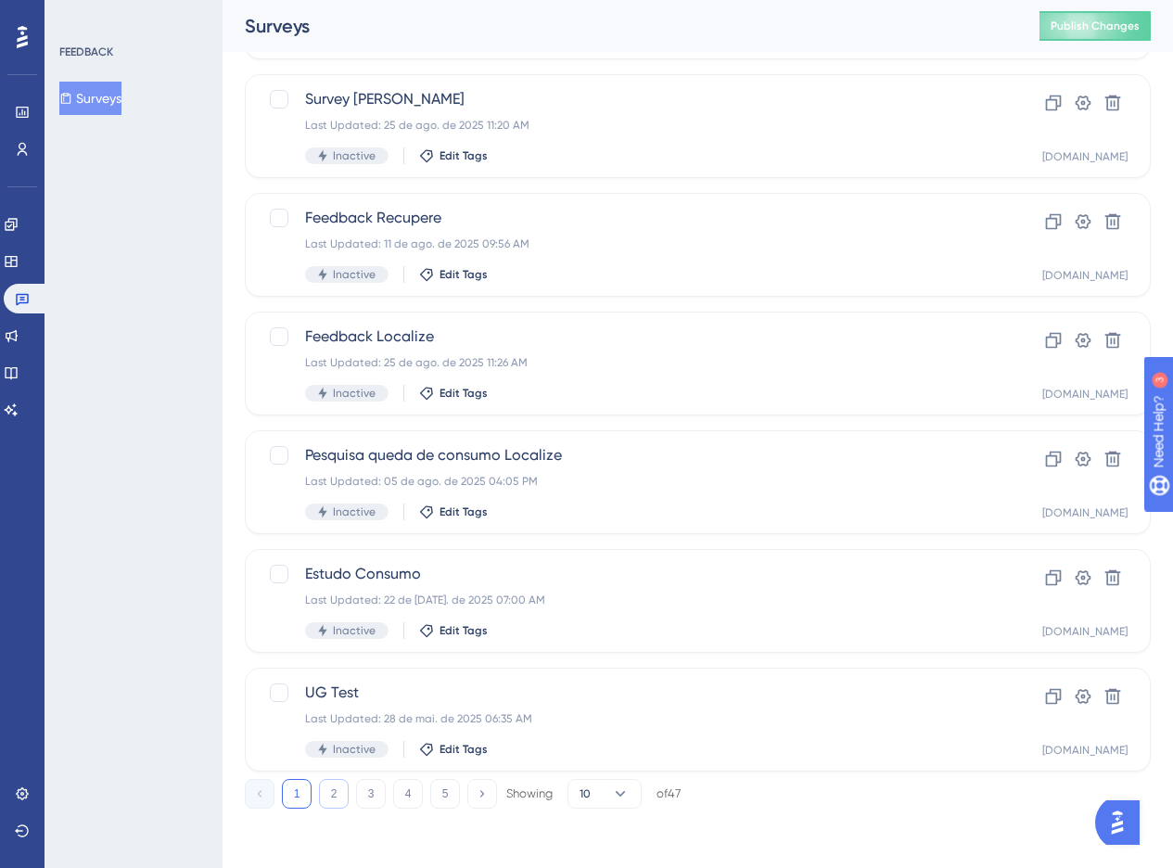
click at [338, 796] on button "2" at bounding box center [334, 794] width 30 height 30
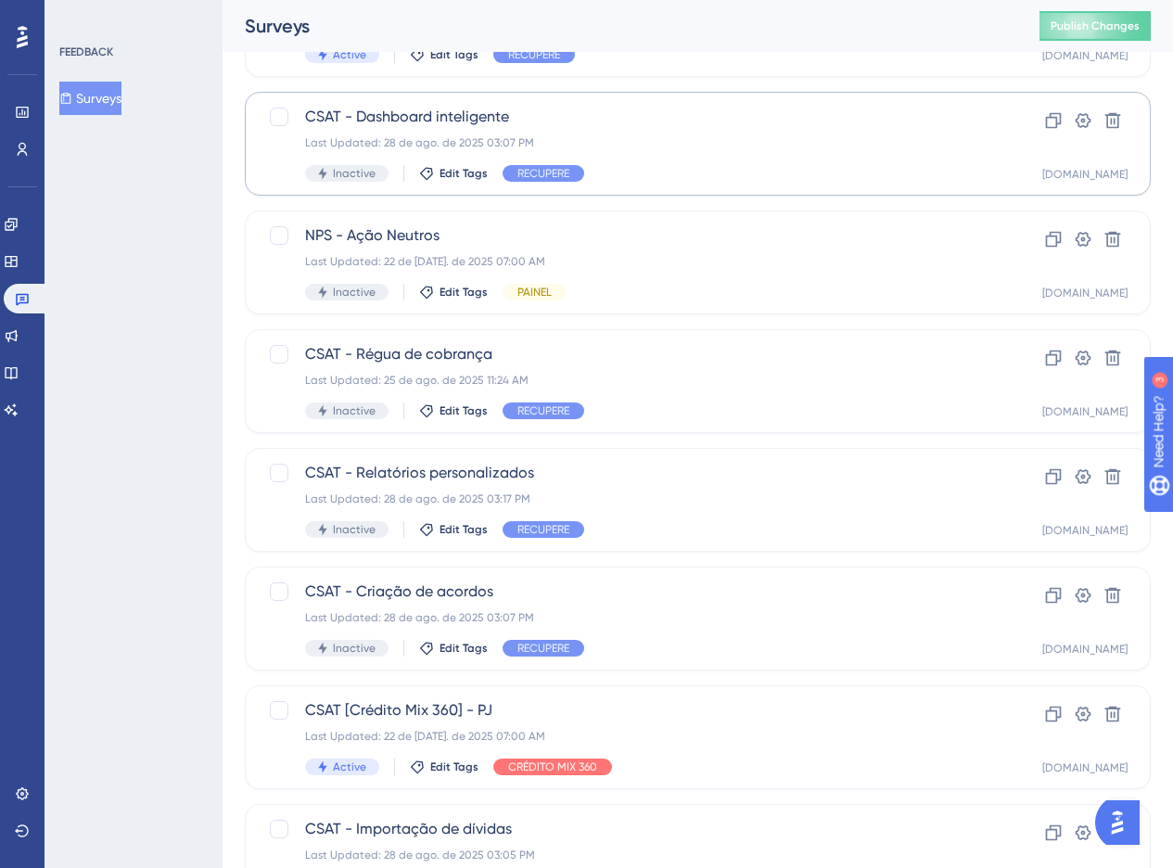
scroll to position [452, 0]
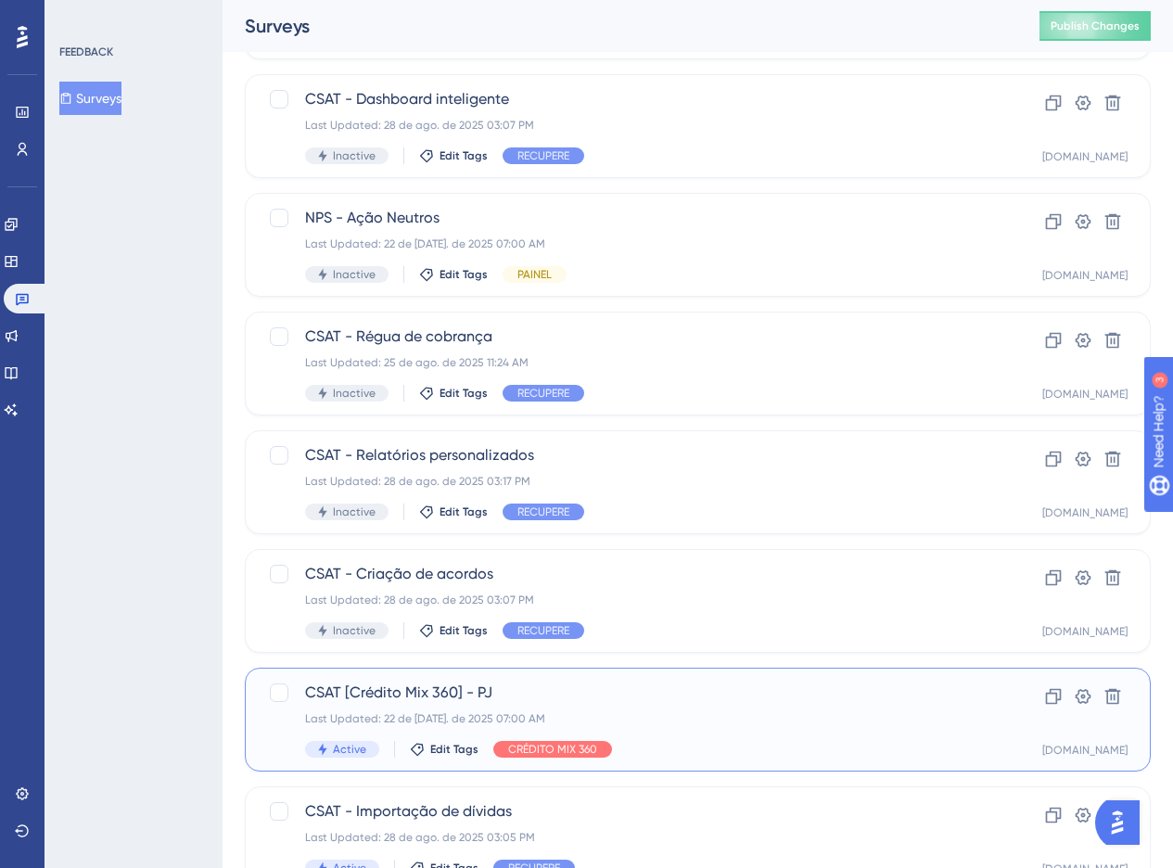
click at [648, 724] on div "Last Updated: 22 de [DATE]. de 2025 07:00 AM" at bounding box center [623, 718] width 637 height 15
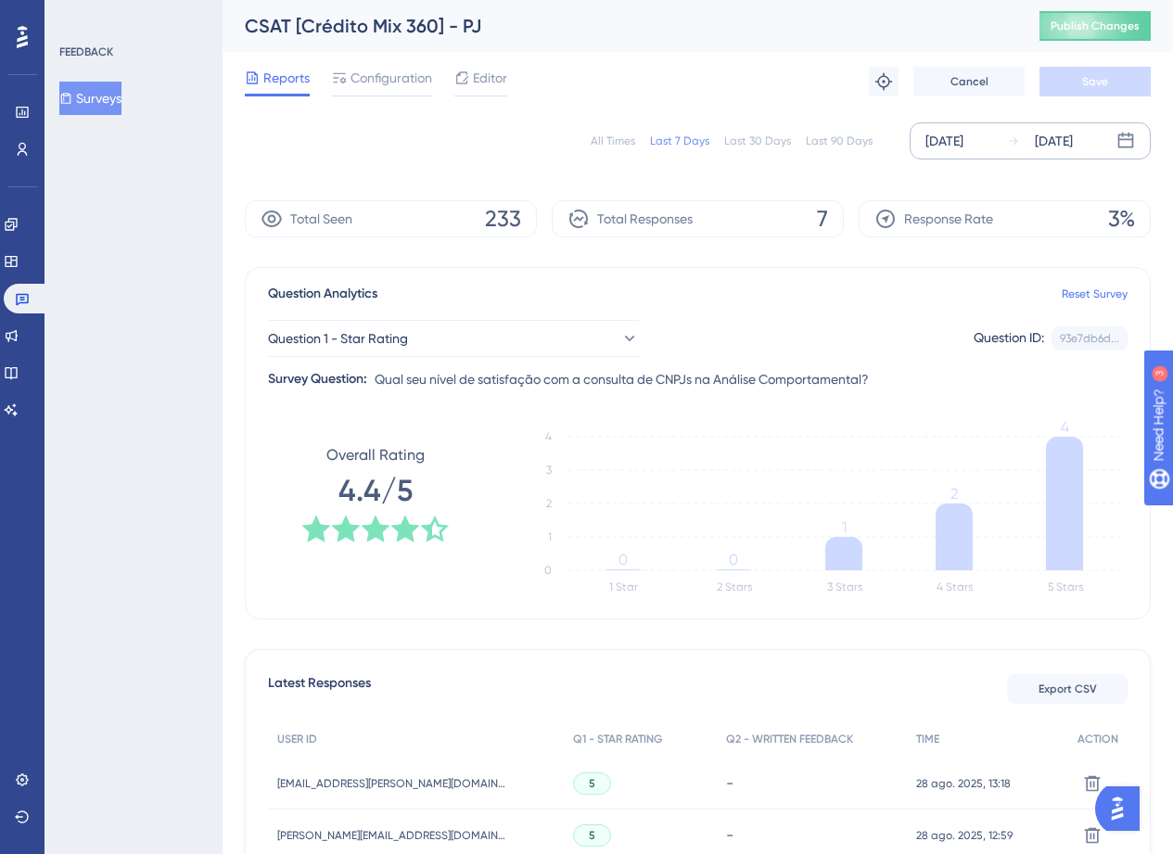
click at [953, 144] on div "[DATE]" at bounding box center [944, 141] width 38 height 22
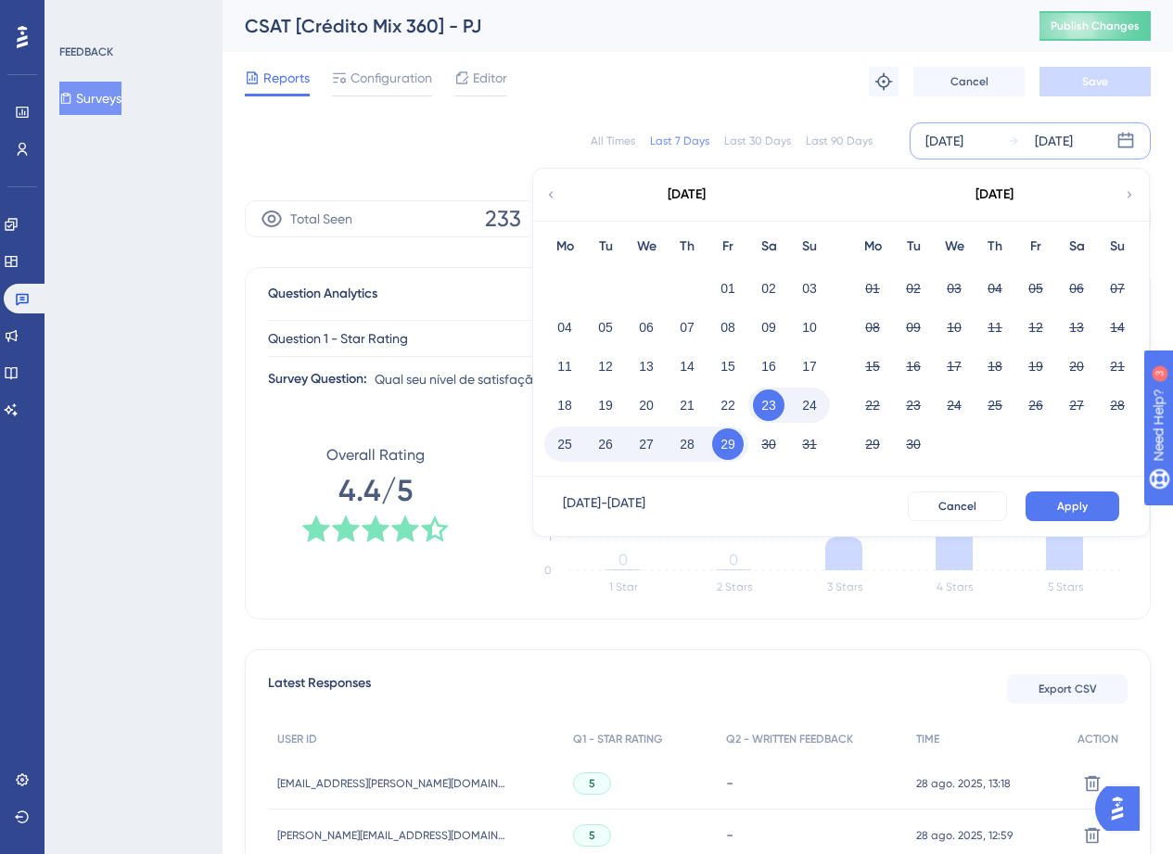
click at [534, 188] on div "[DATE]" at bounding box center [686, 195] width 306 height 52
click at [549, 196] on icon at bounding box center [550, 194] width 13 height 17
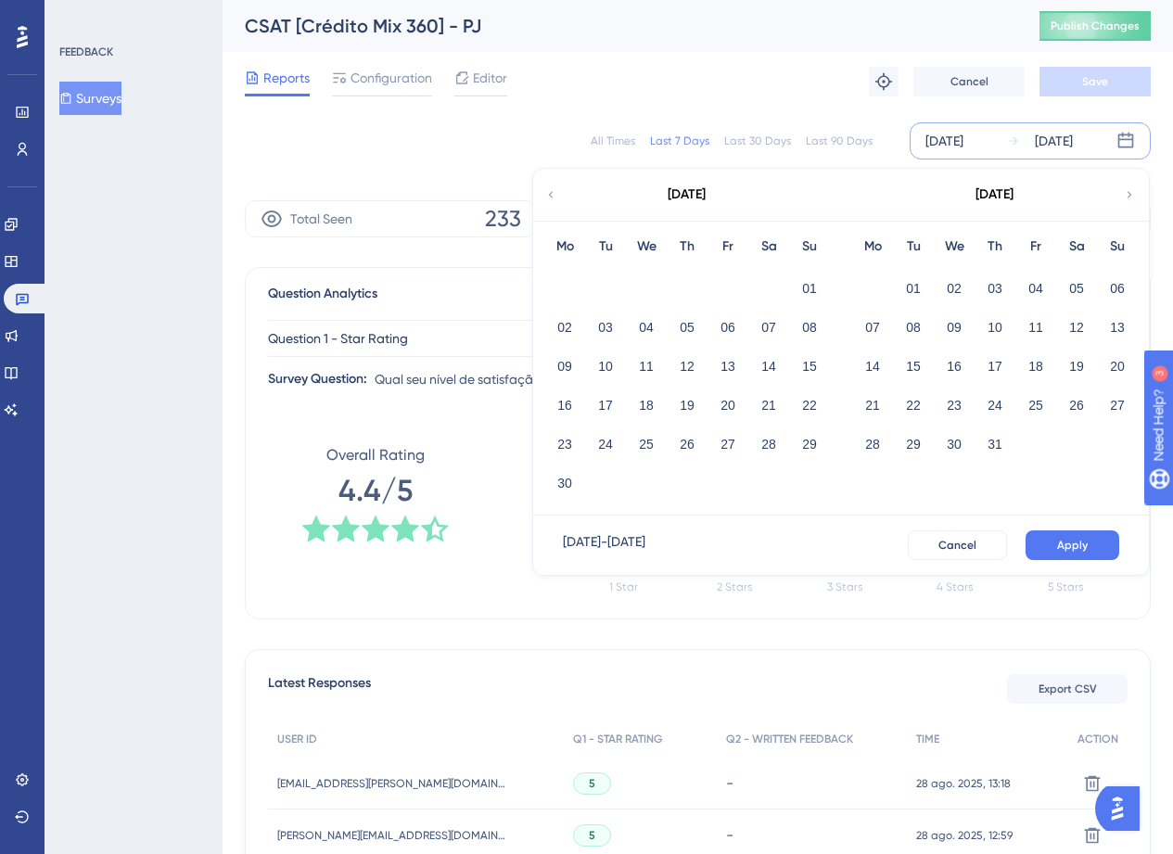
click at [549, 196] on icon at bounding box center [550, 194] width 13 height 17
click at [945, 291] on button "01" at bounding box center [954, 289] width 32 height 32
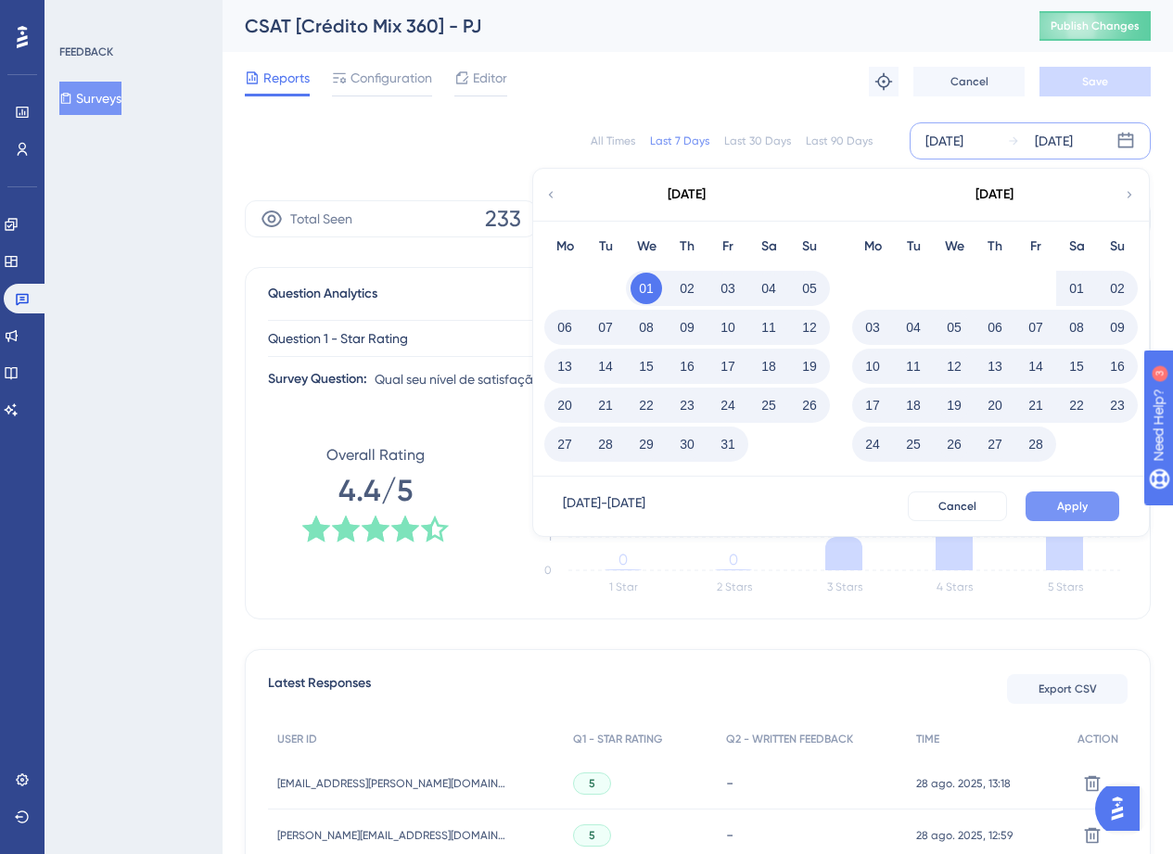
click at [1115, 500] on button "Apply" at bounding box center [1072, 506] width 94 height 30
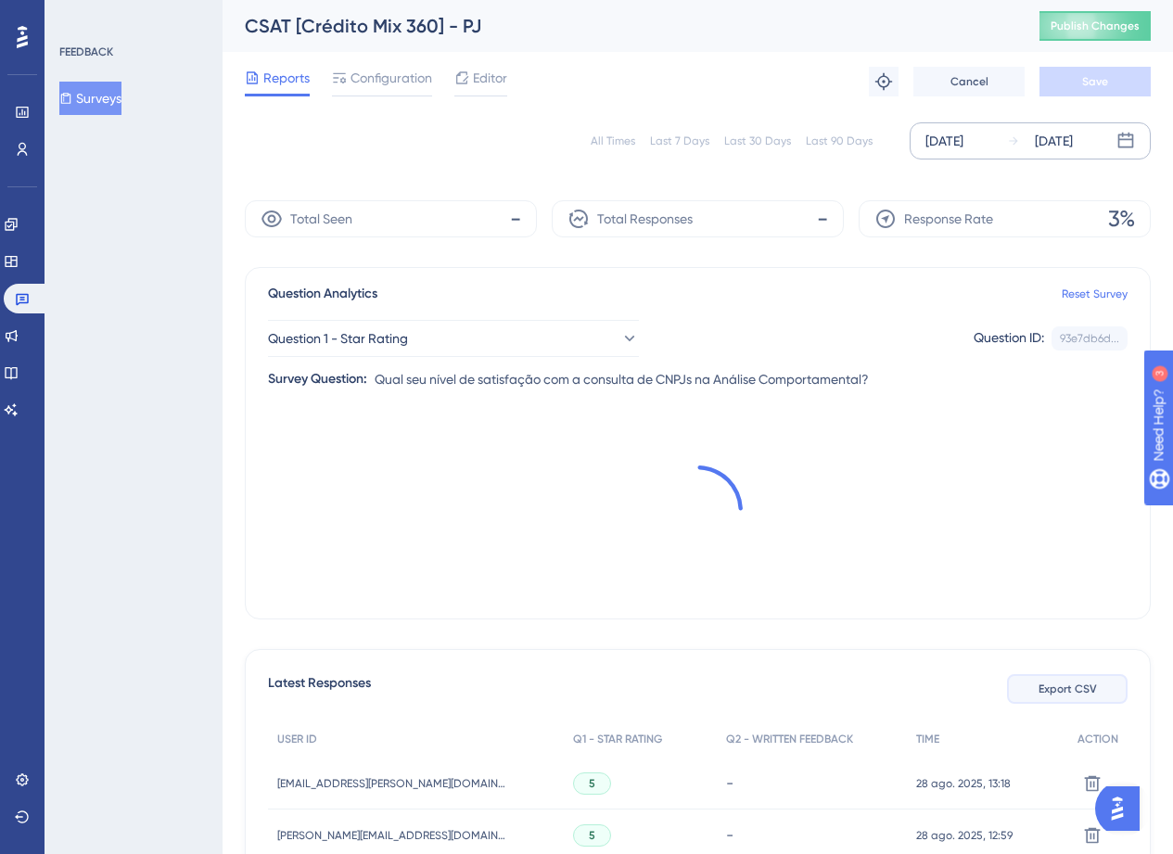
click at [1076, 689] on span "Export CSV" at bounding box center [1067, 689] width 58 height 15
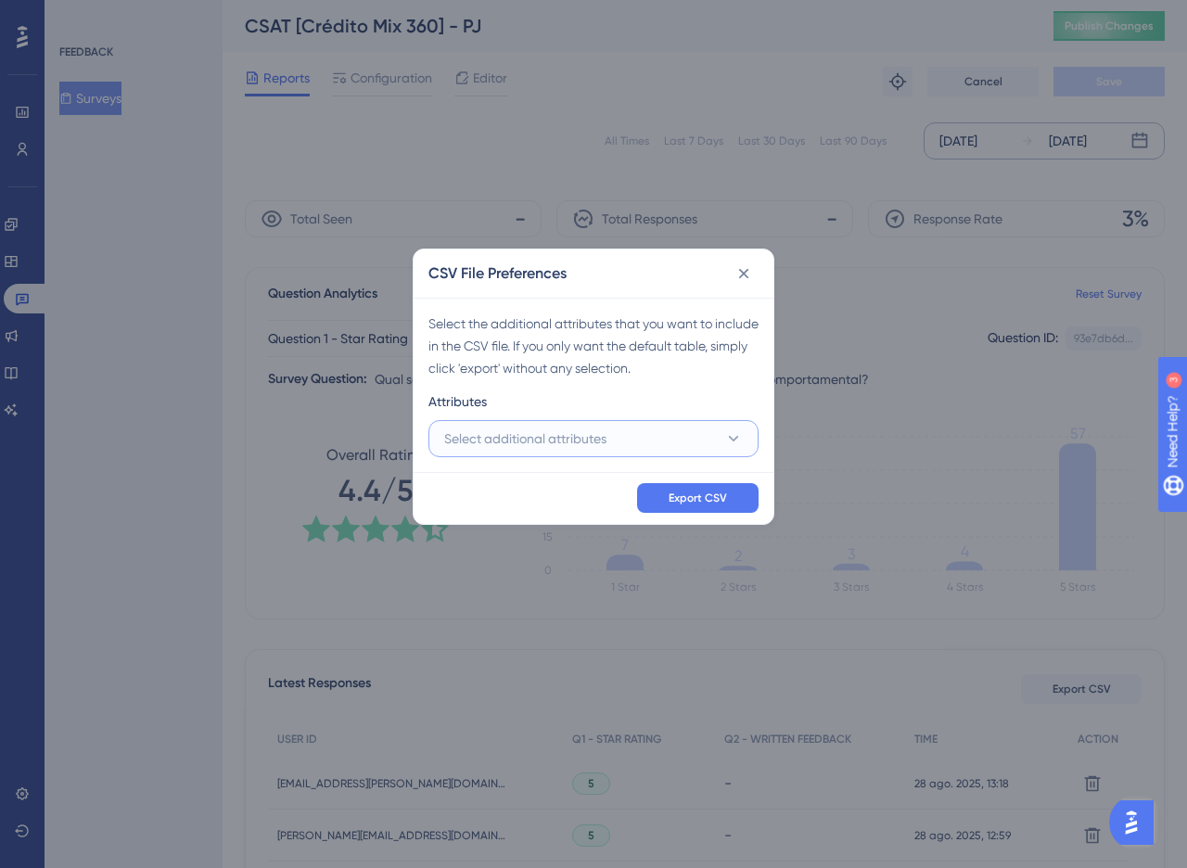
click at [496, 427] on span "Select additional attributes" at bounding box center [525, 438] width 162 height 22
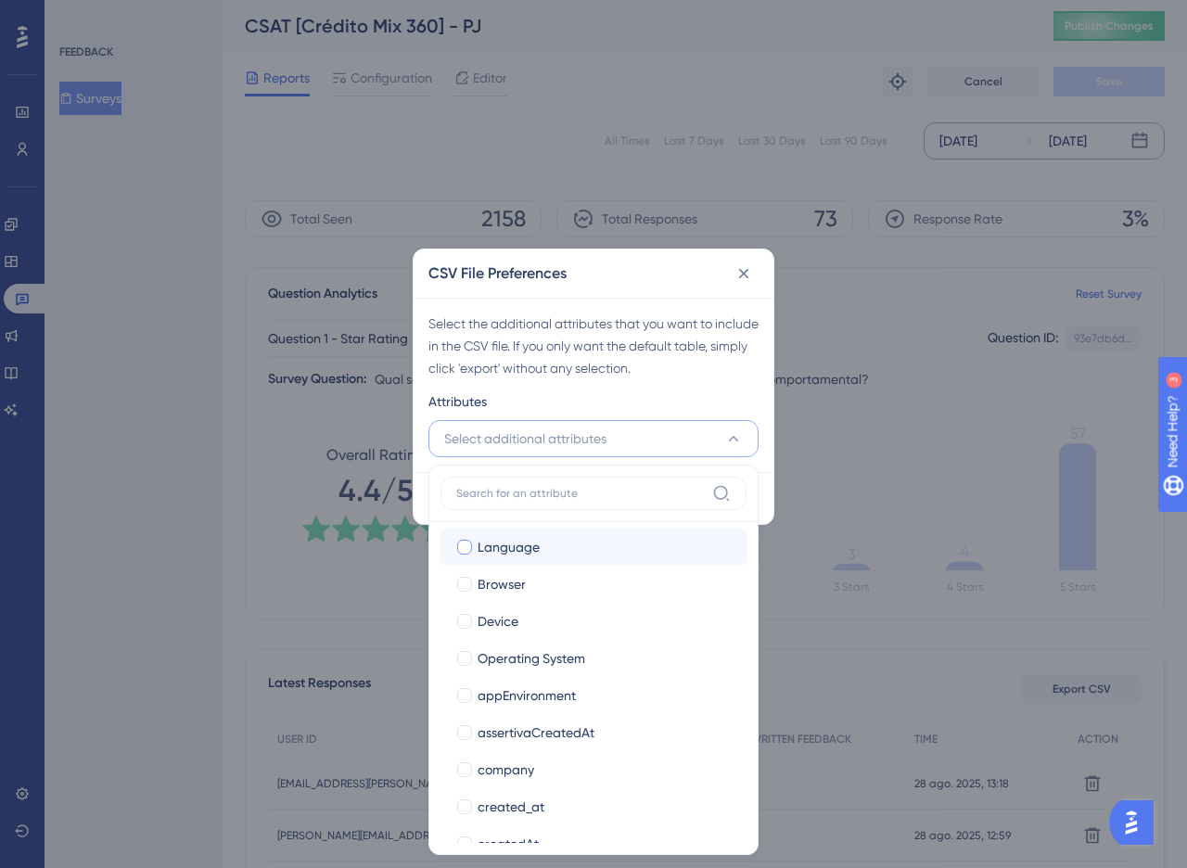
scroll to position [143, 0]
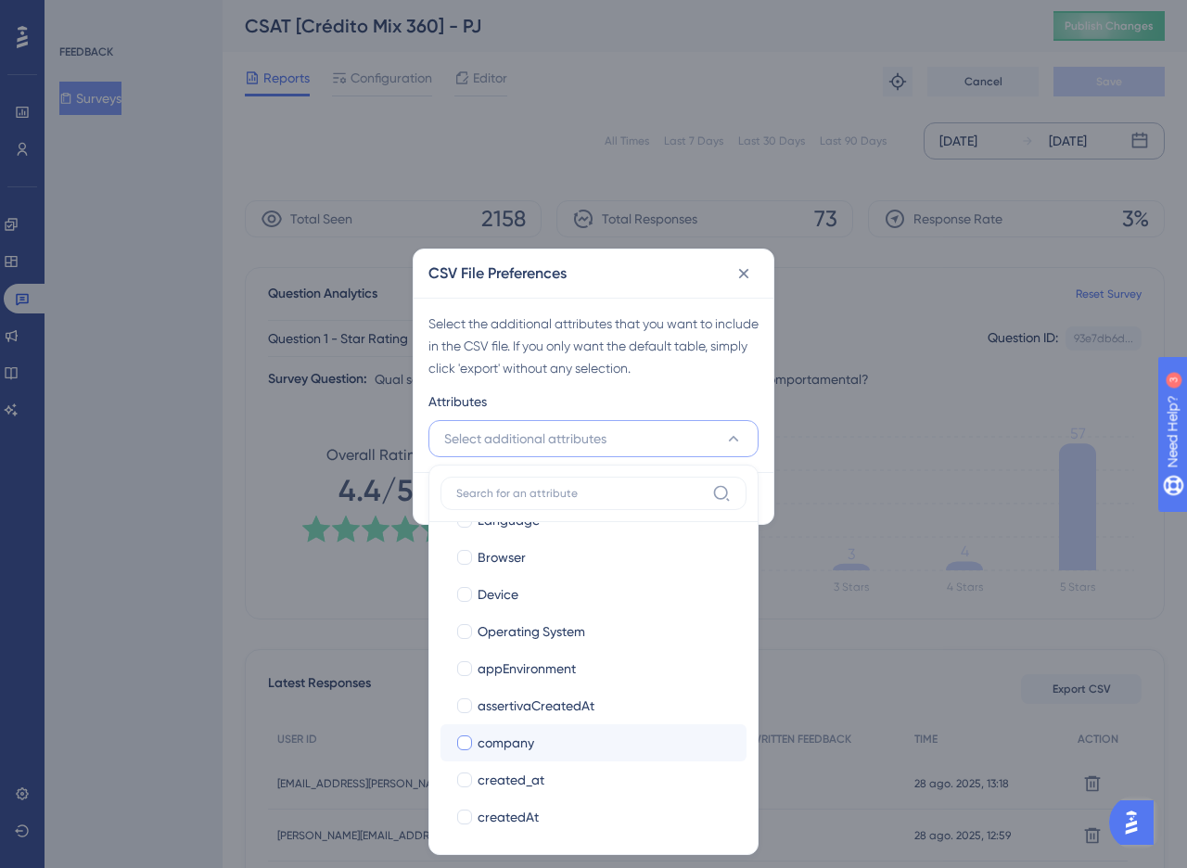
click at [495, 728] on label "company company" at bounding box center [593, 742] width 306 height 37
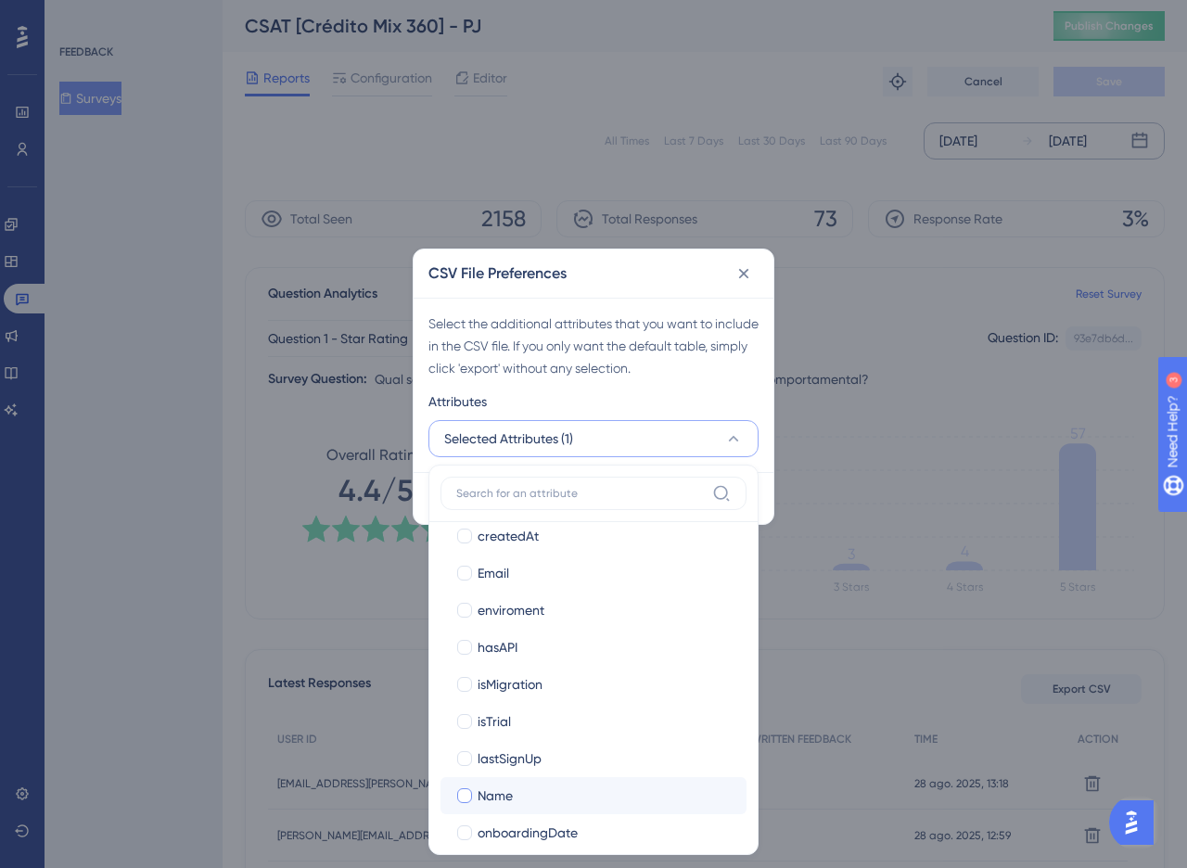
click at [516, 792] on div "Name" at bounding box center [605, 795] width 254 height 22
checkbox input "true"
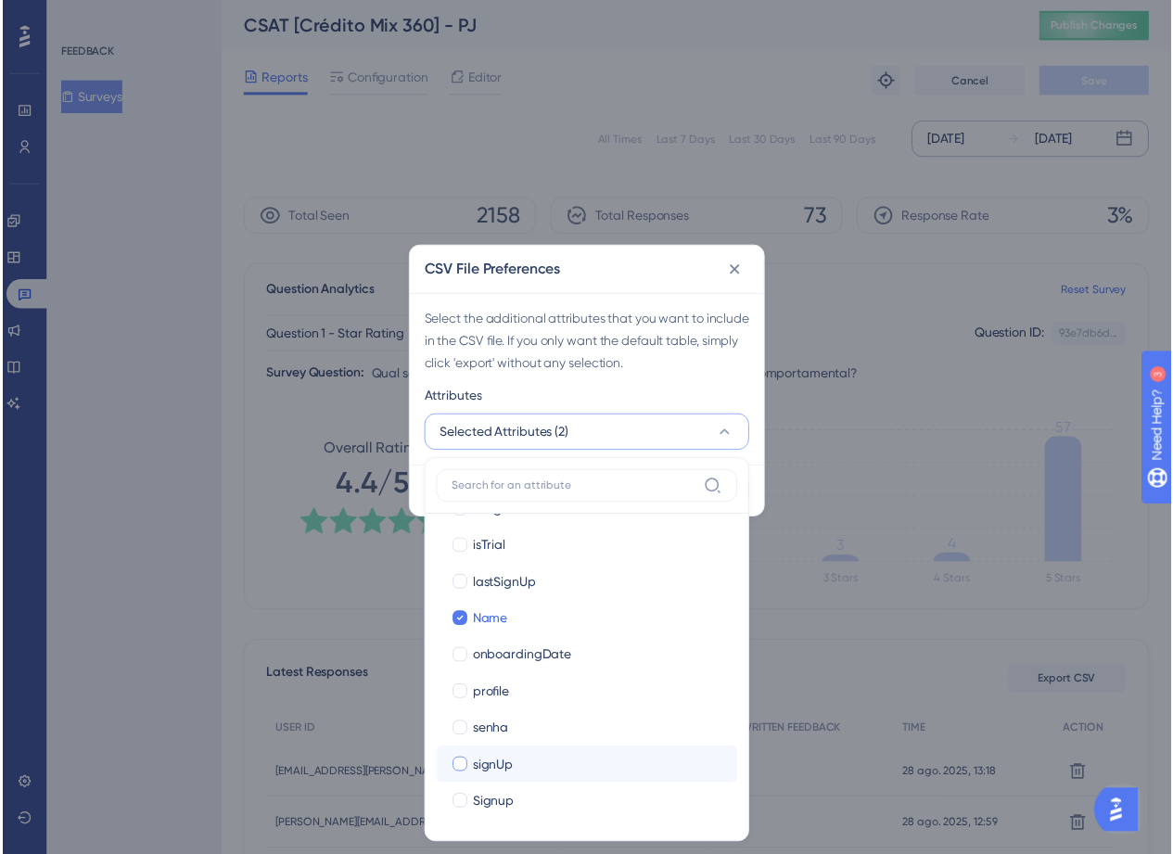
scroll to position [607, 0]
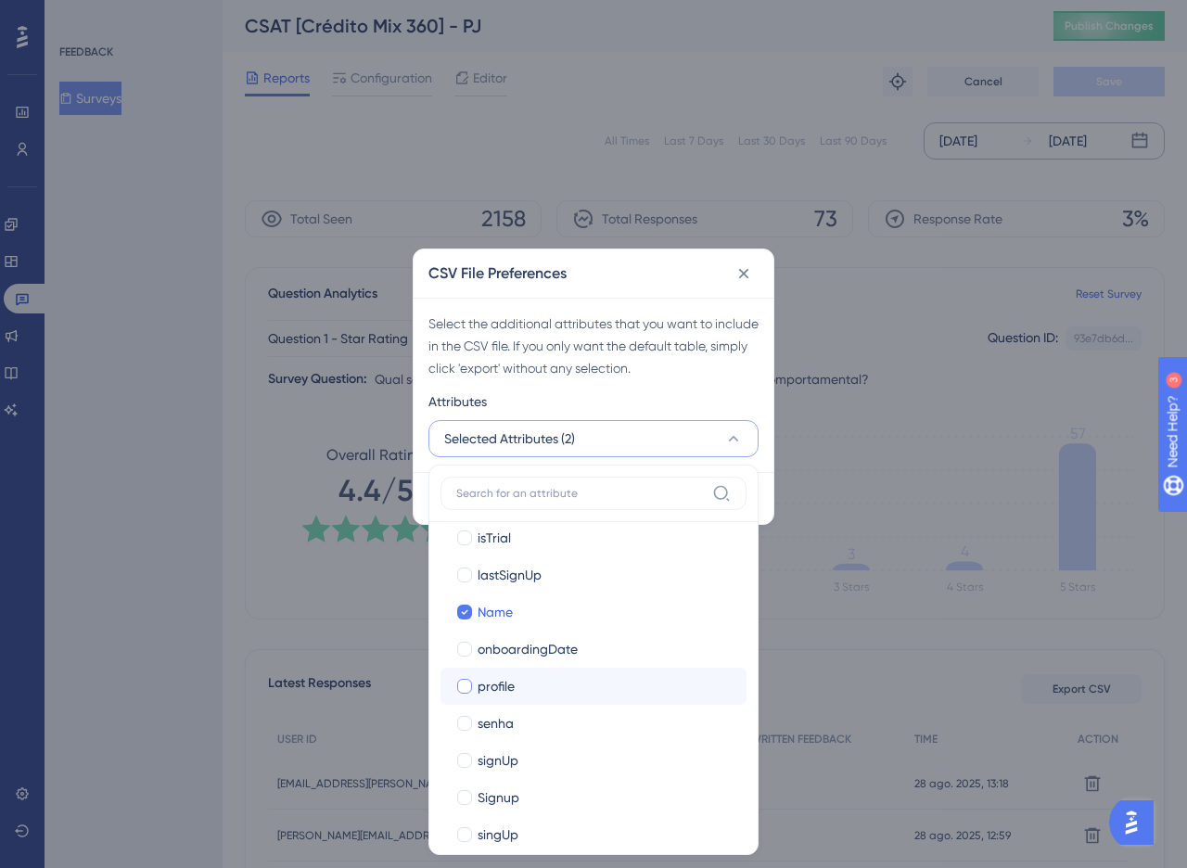
click at [479, 682] on span "profile" at bounding box center [496, 686] width 37 height 22
checkbox input "true"
click at [552, 374] on div "Select the additional attributes that you want to include in the CSV file. If y…" at bounding box center [593, 345] width 330 height 67
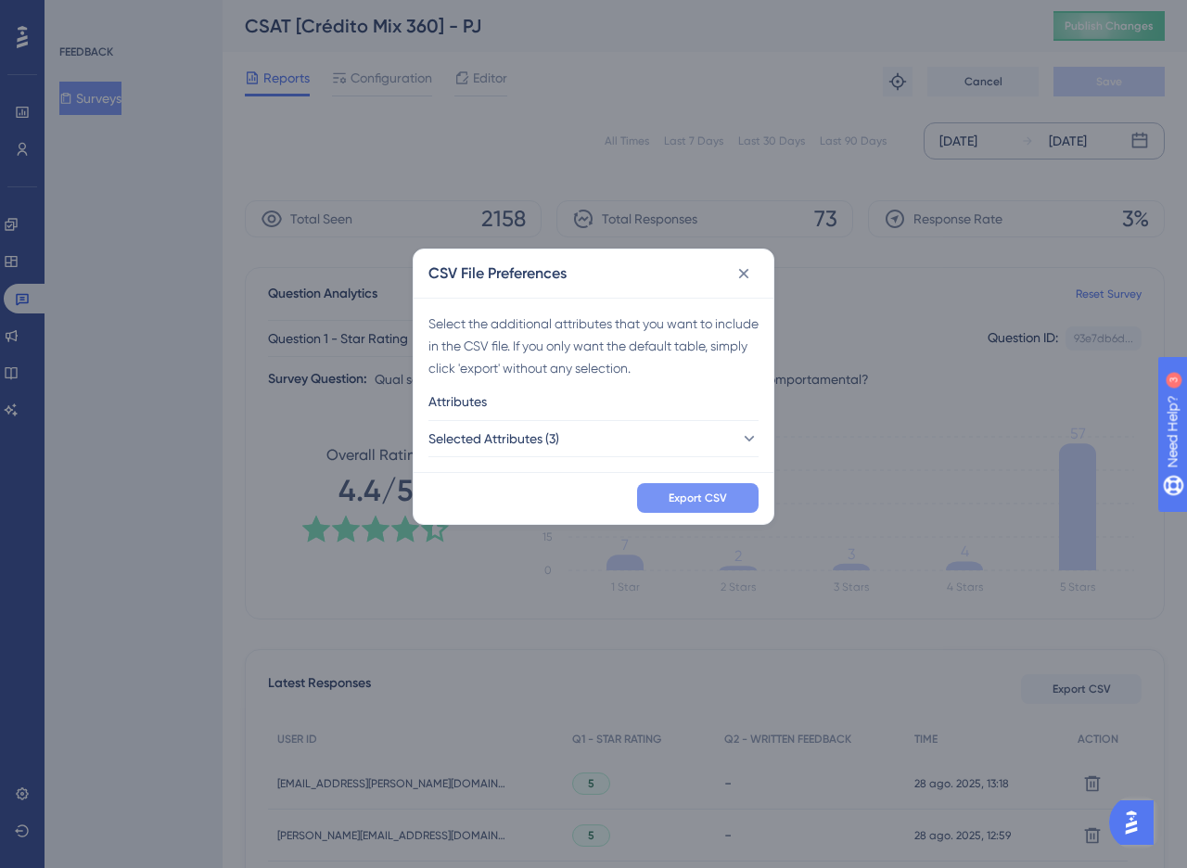
click at [711, 493] on span "Export CSV" at bounding box center [698, 497] width 58 height 15
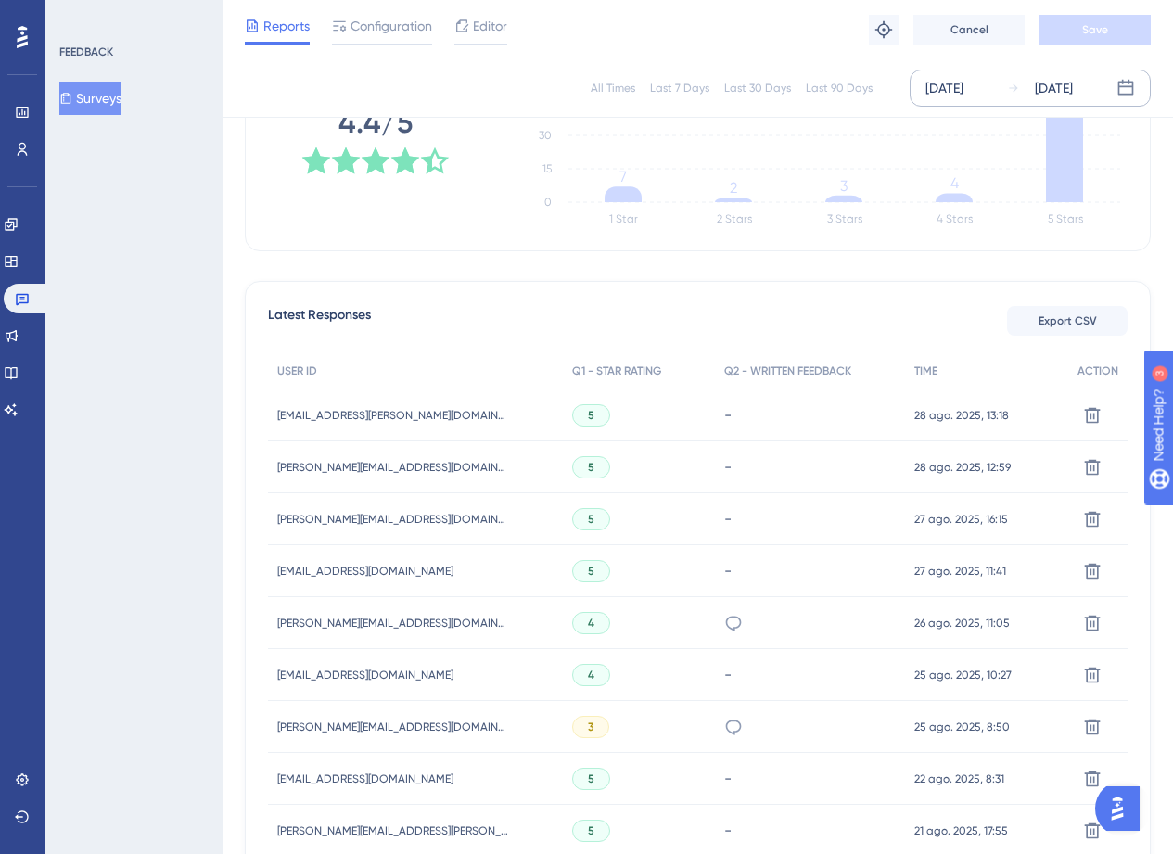
scroll to position [601, 0]
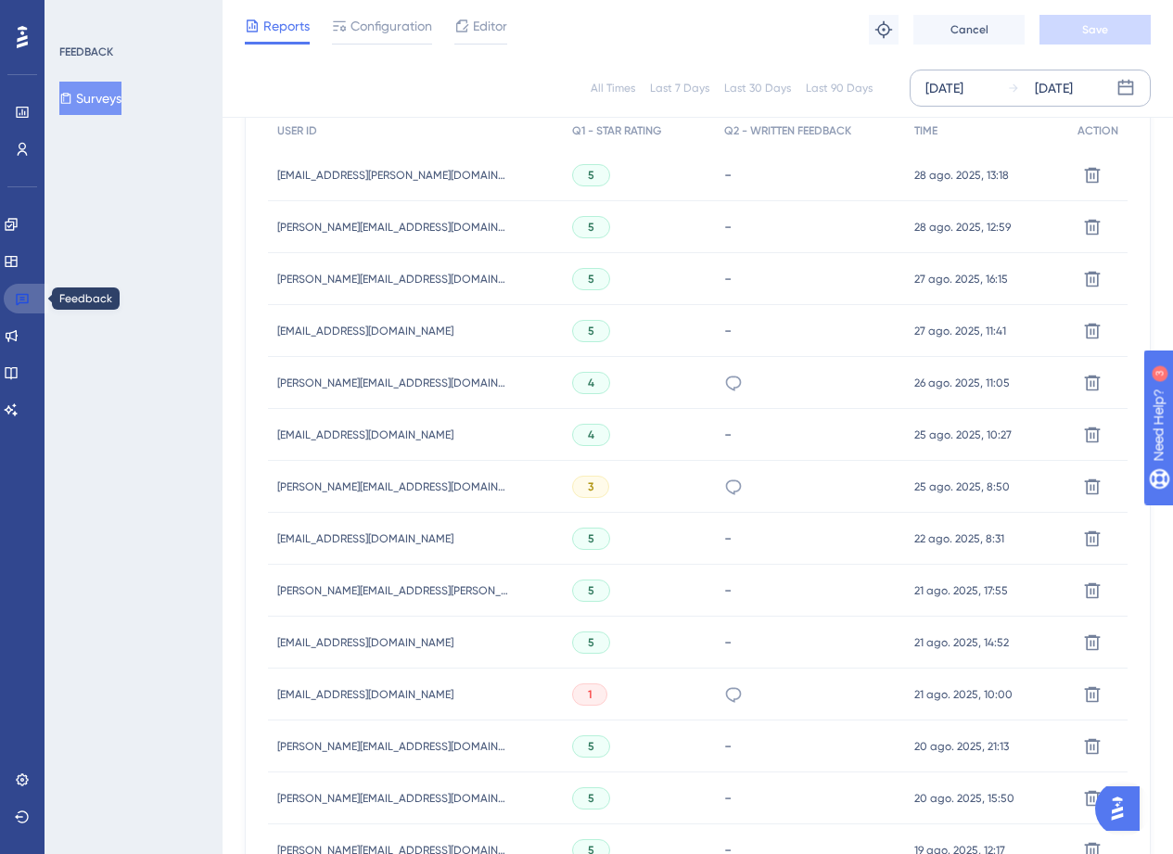
click at [11, 293] on link at bounding box center [26, 299] width 45 height 30
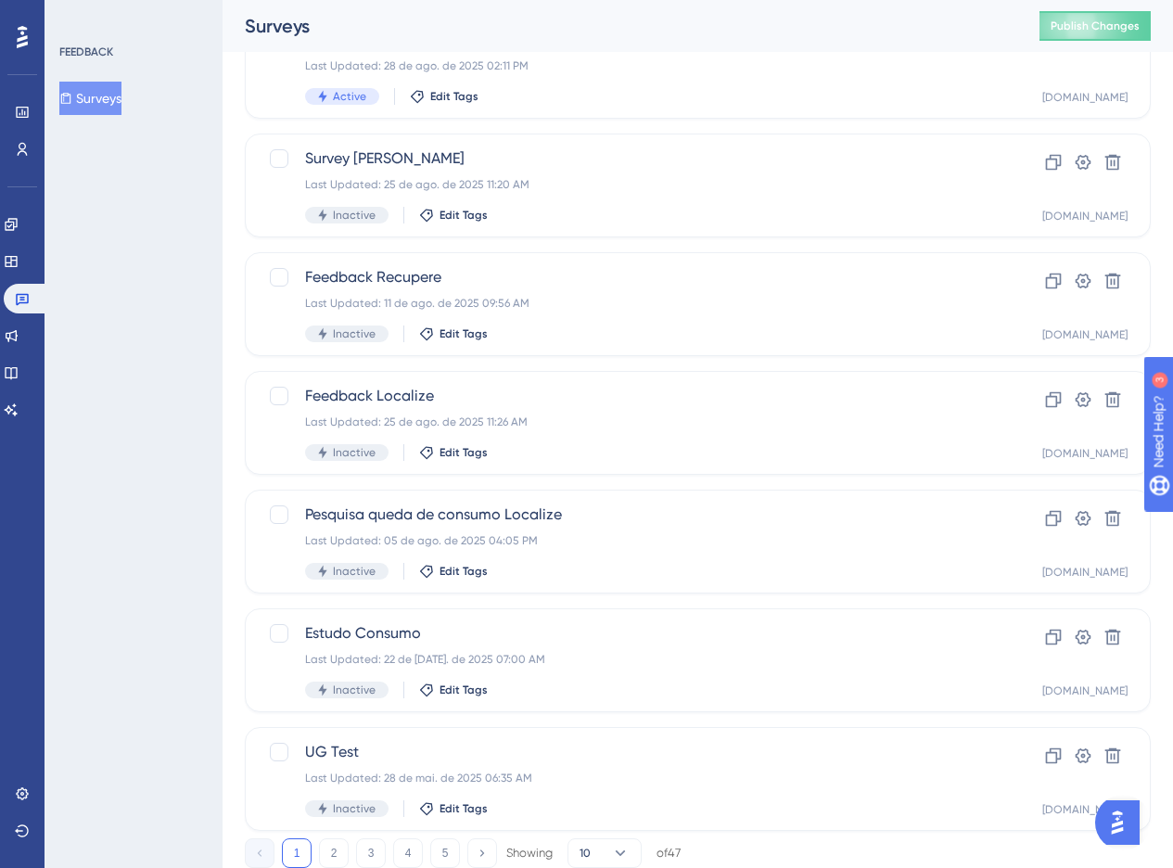
scroll to position [571, 0]
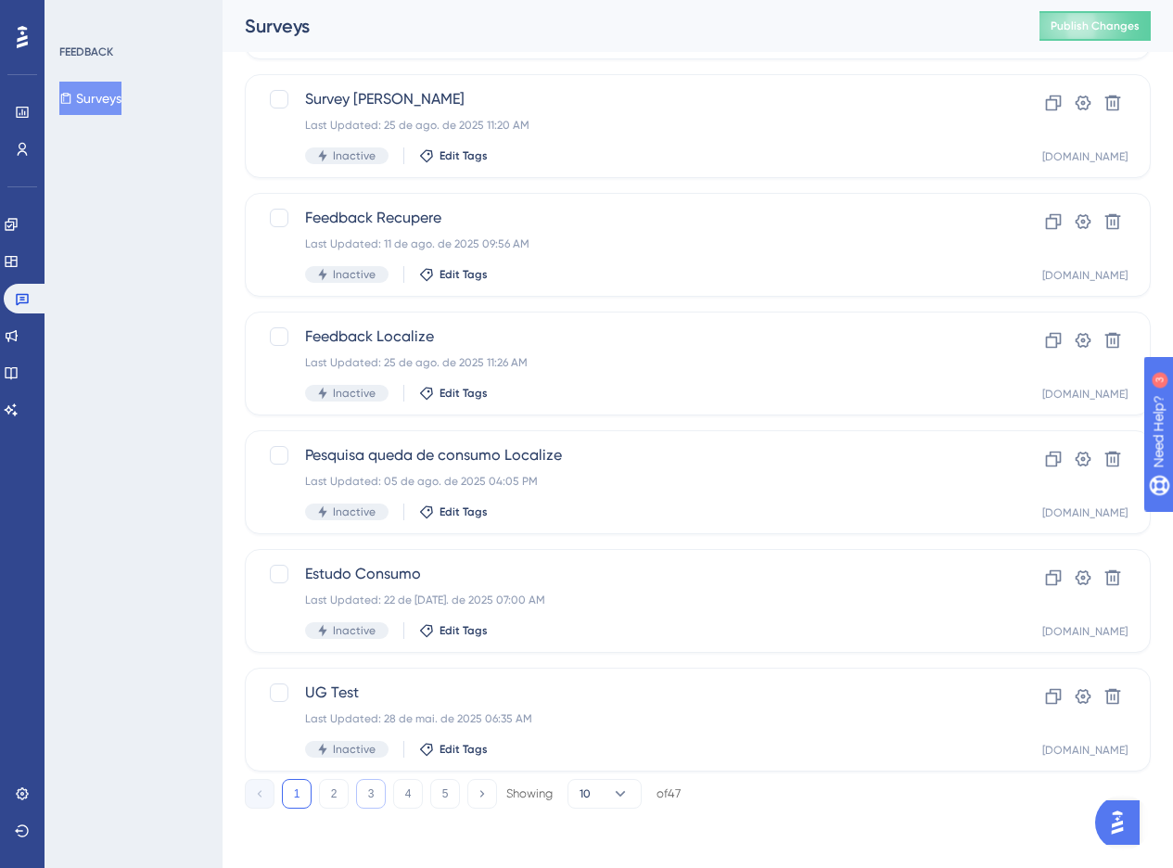
click at [385, 796] on button "3" at bounding box center [371, 794] width 30 height 30
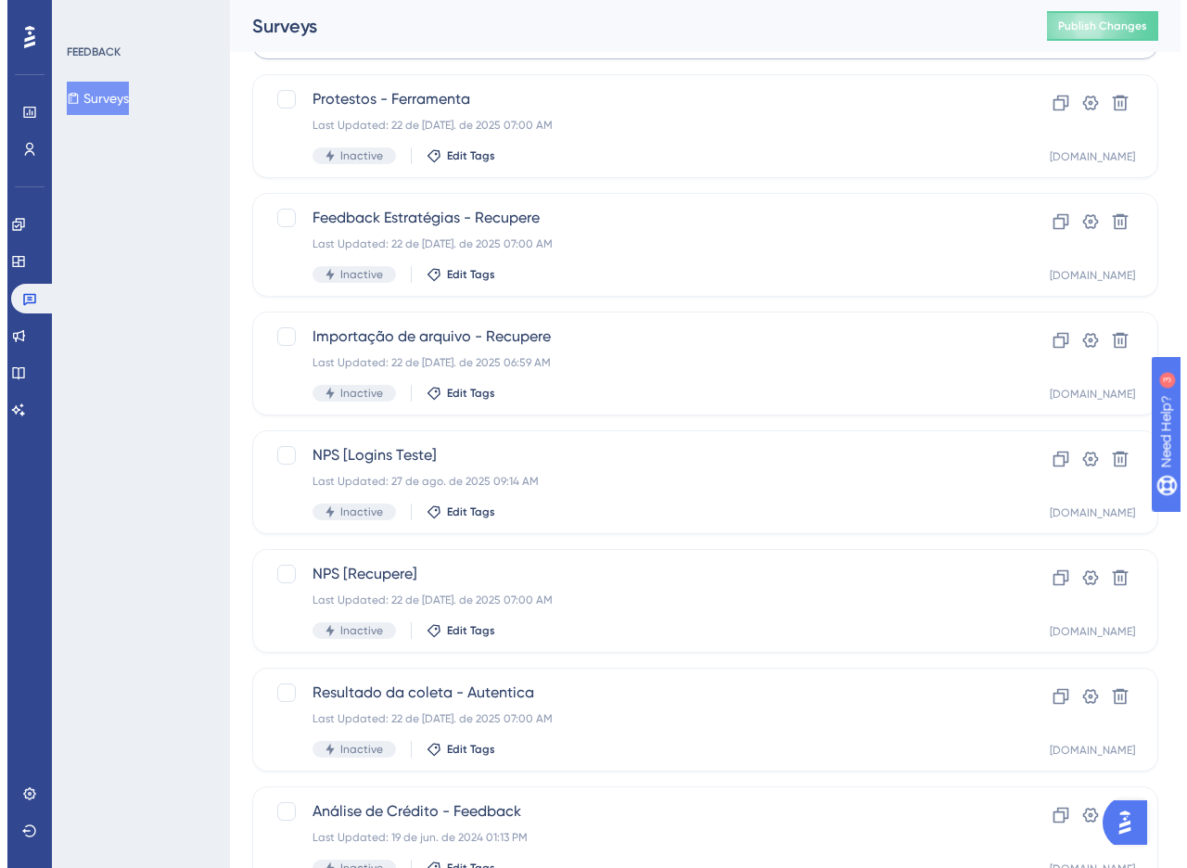
scroll to position [0, 0]
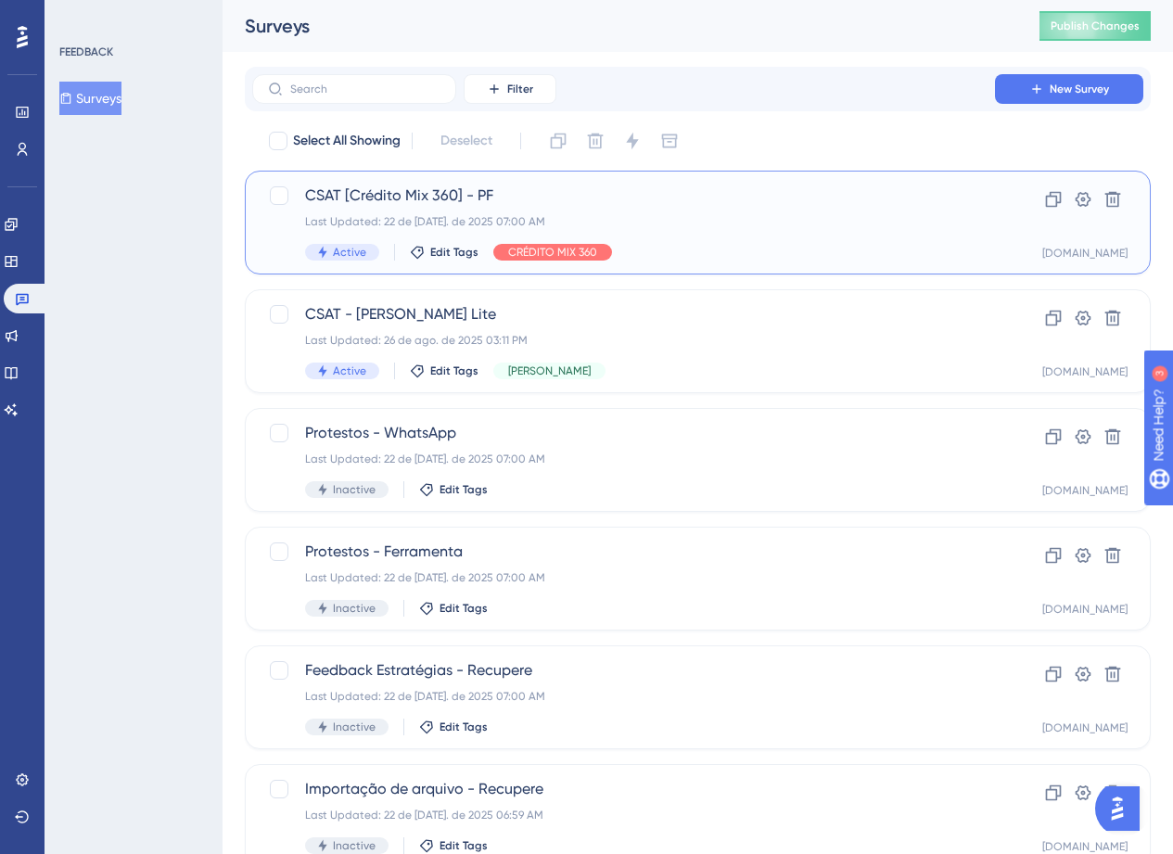
click at [502, 223] on div "Last Updated: 22 de [DATE]. de 2025 07:00 AM" at bounding box center [623, 221] width 637 height 15
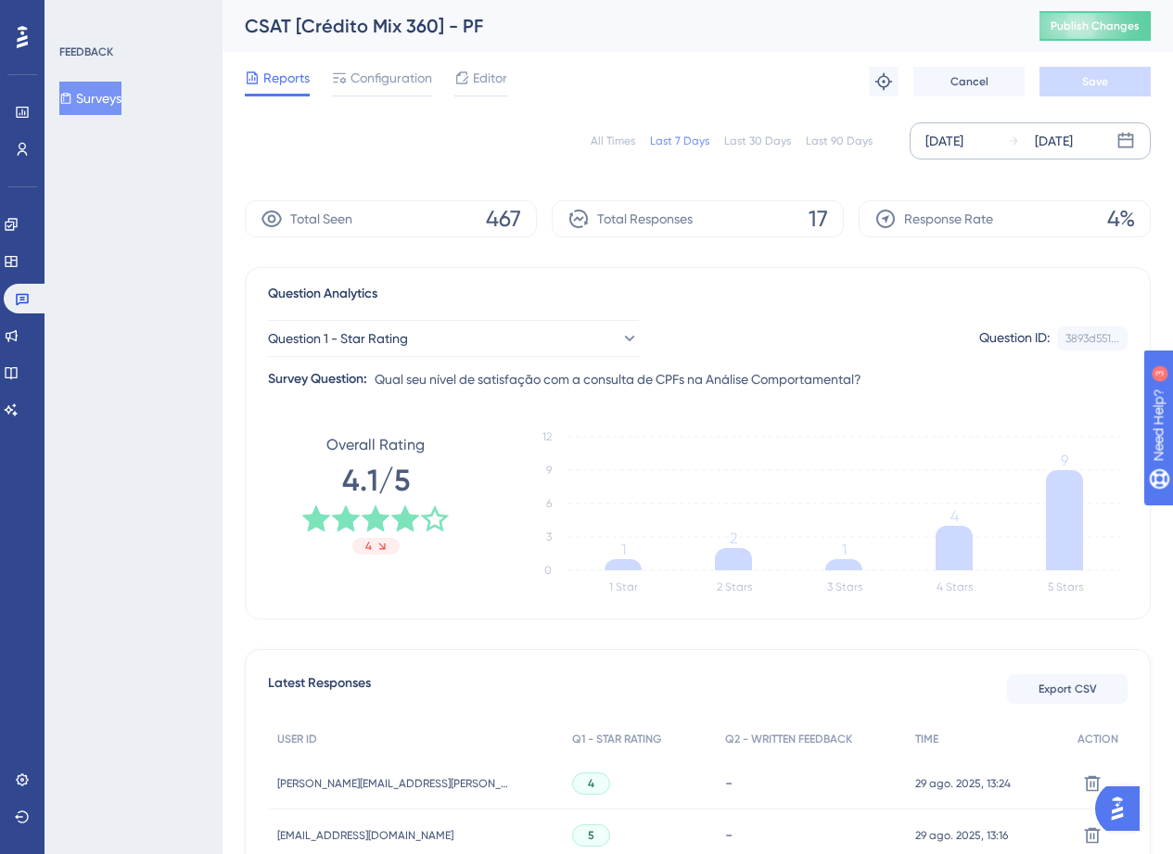
click at [963, 140] on div "[DATE]" at bounding box center [944, 141] width 38 height 22
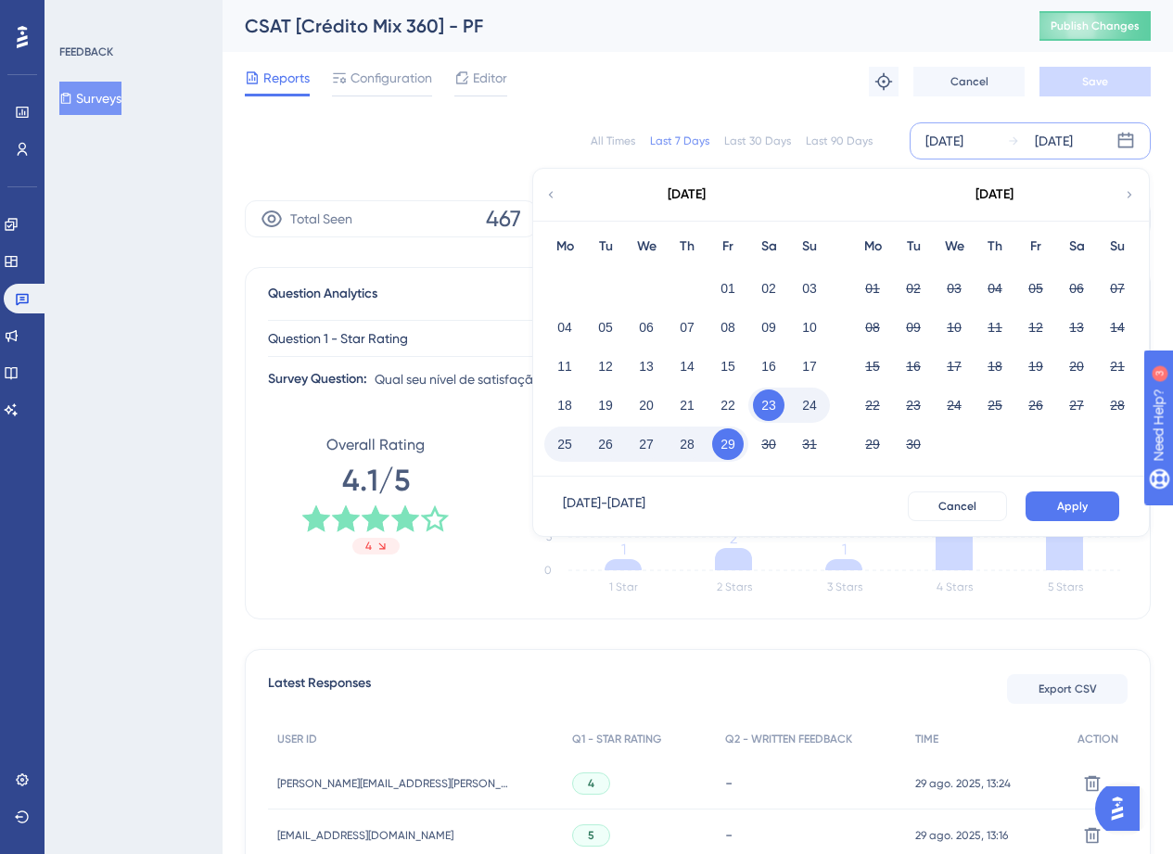
click at [561, 197] on div "[DATE]" at bounding box center [686, 195] width 306 height 52
click at [551, 193] on icon at bounding box center [551, 194] width 5 height 6
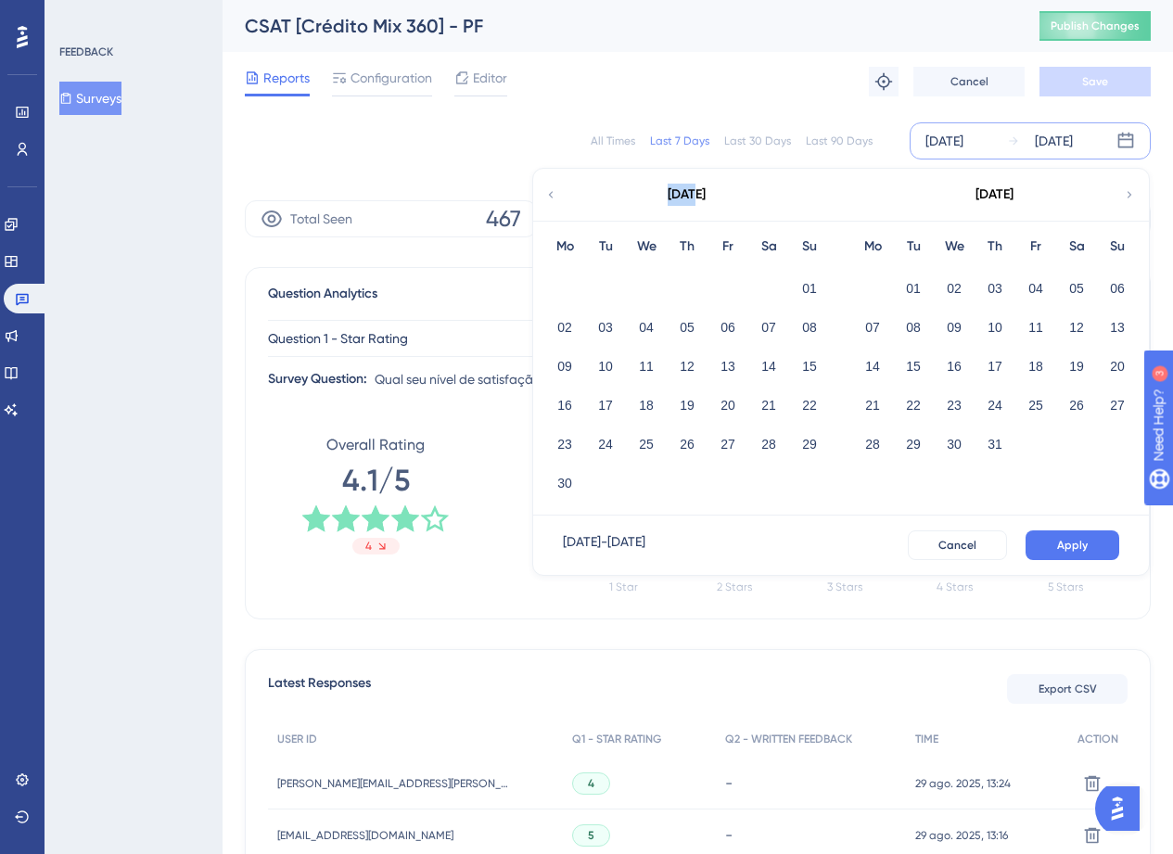
click at [551, 193] on icon at bounding box center [551, 194] width 5 height 6
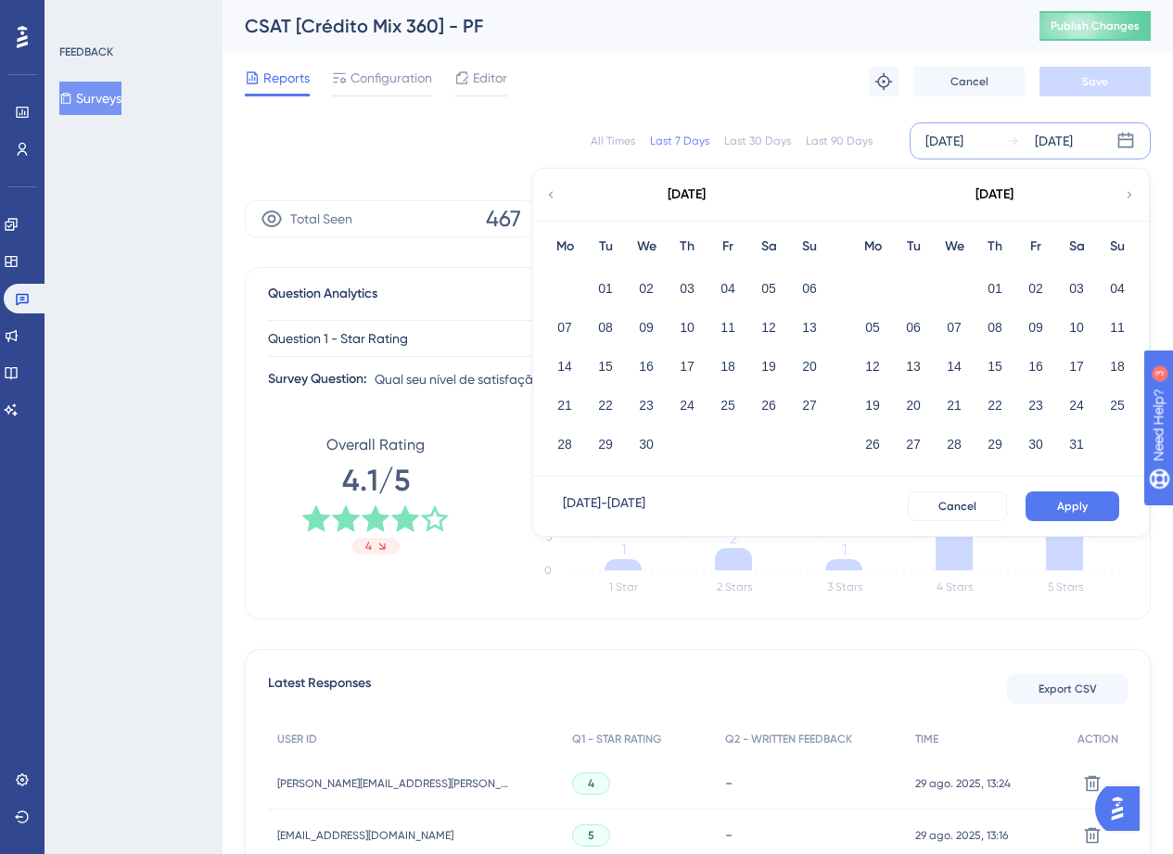
click at [551, 193] on icon at bounding box center [551, 194] width 5 height 6
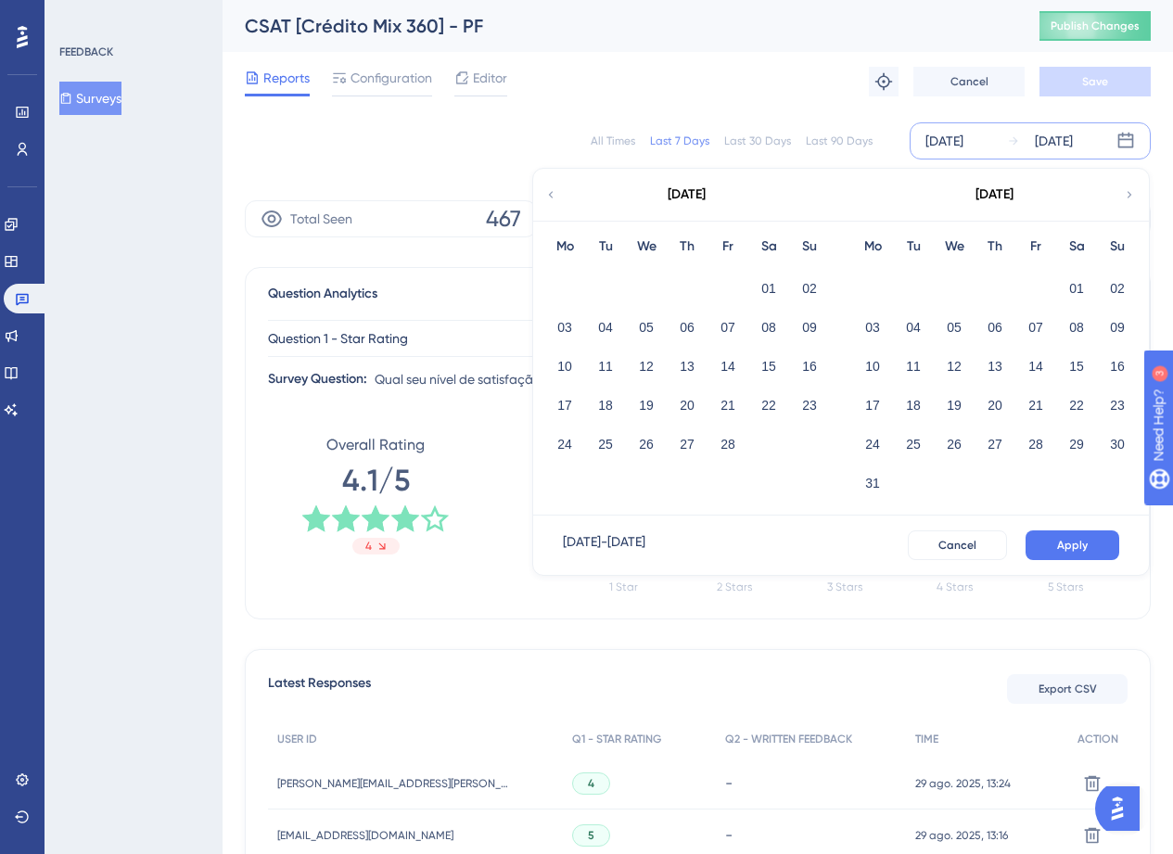
click at [551, 193] on icon at bounding box center [551, 194] width 5 height 6
click at [955, 295] on button "01" at bounding box center [954, 289] width 32 height 32
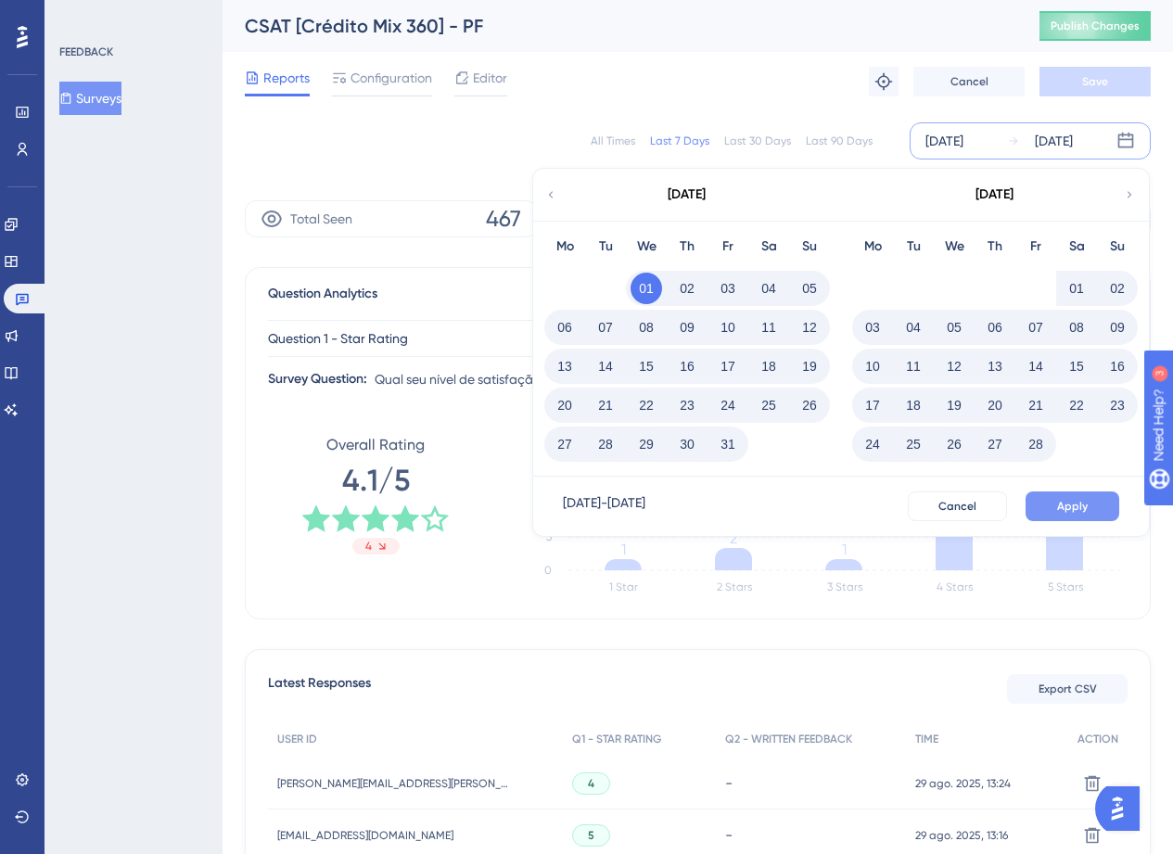
click at [1068, 500] on span "Apply" at bounding box center [1072, 506] width 31 height 15
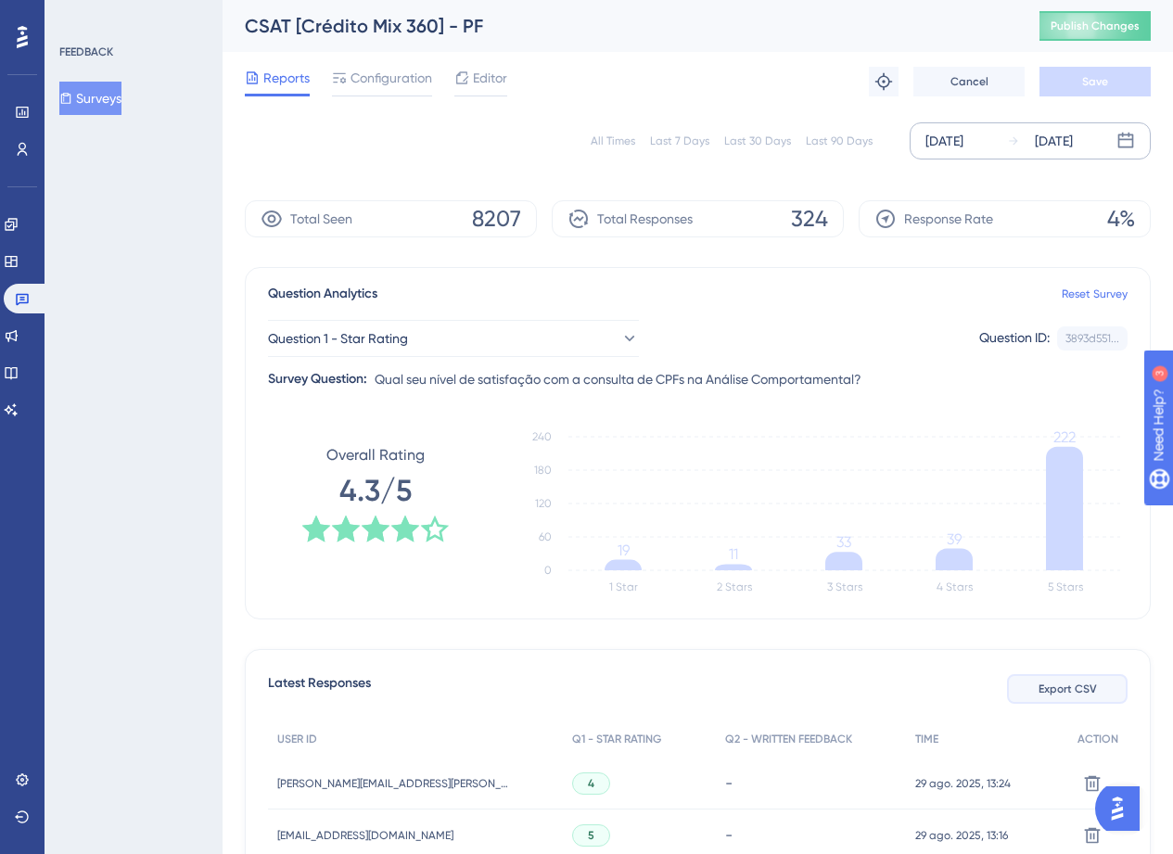
click at [1082, 682] on span "Export CSV" at bounding box center [1067, 689] width 58 height 15
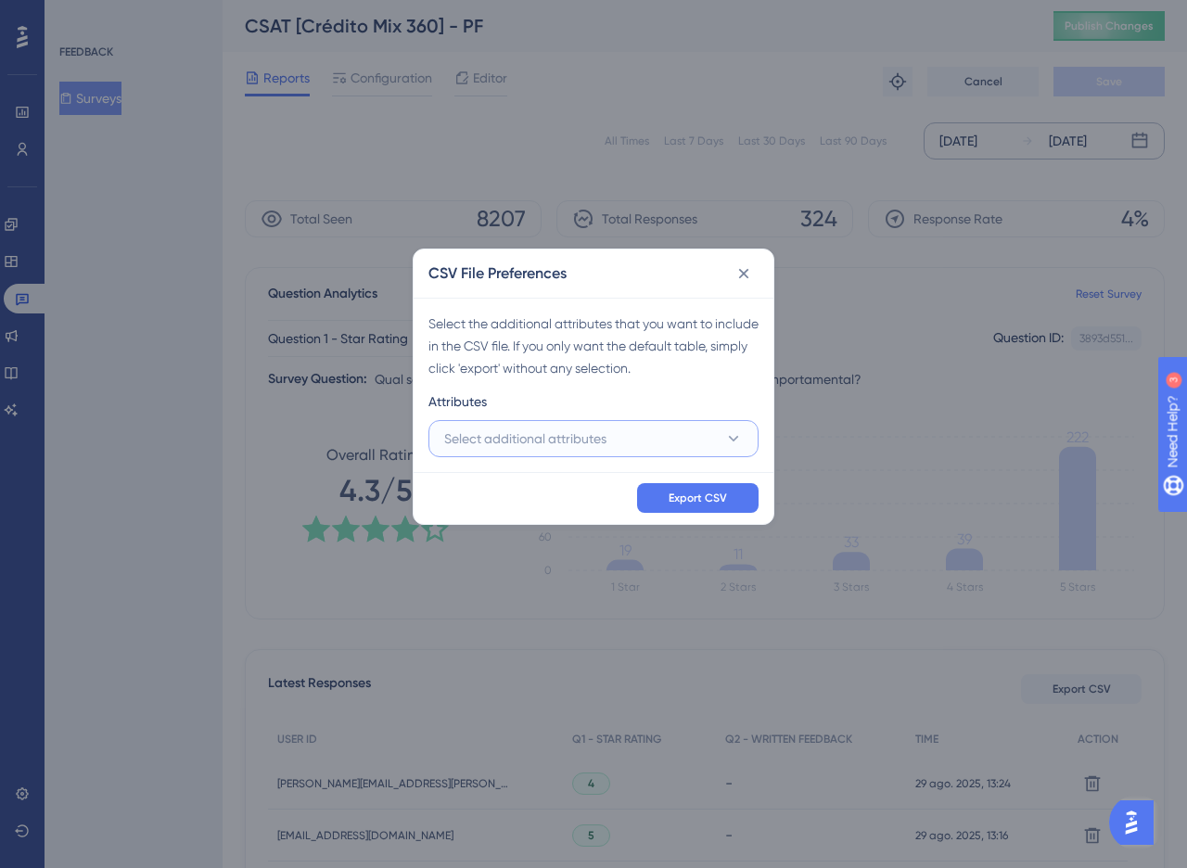
click at [557, 452] on button "Select additional attributes" at bounding box center [593, 438] width 330 height 37
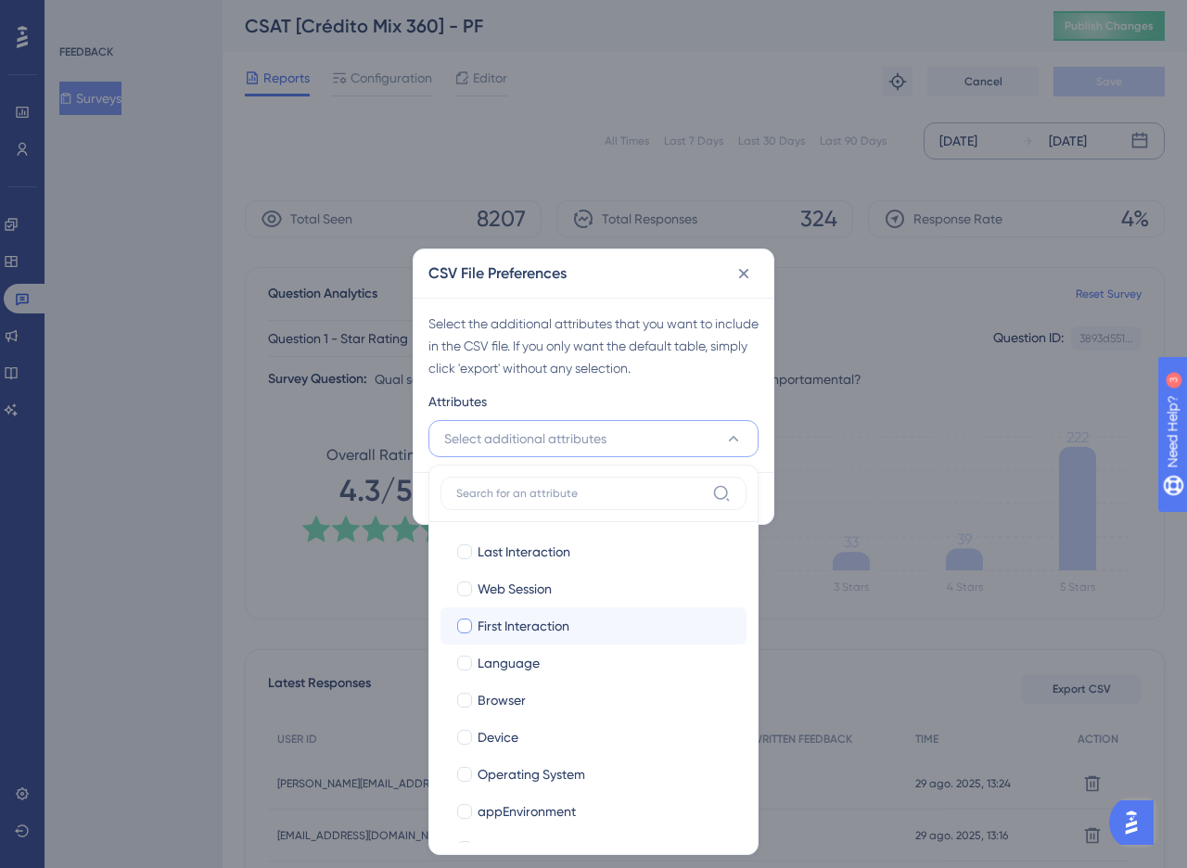
scroll to position [149, 0]
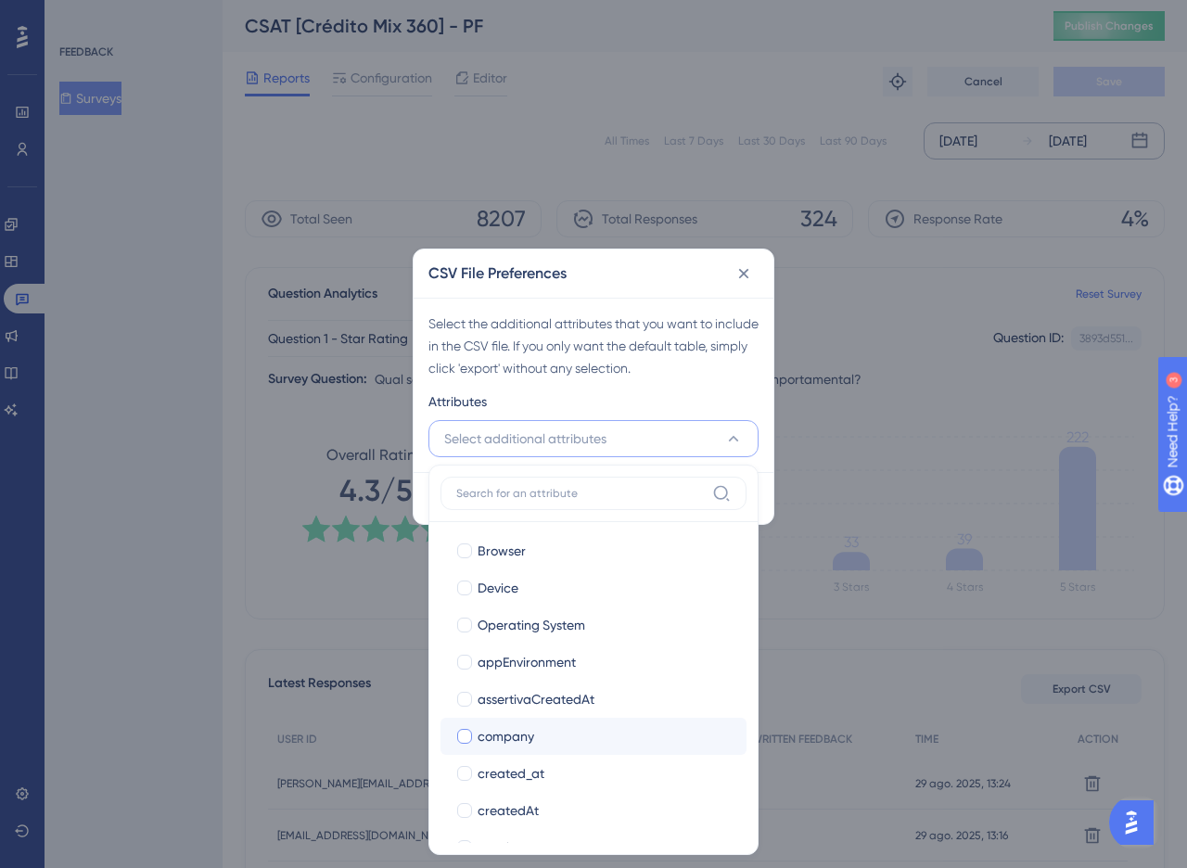
click at [532, 733] on span "company" at bounding box center [506, 736] width 57 height 22
checkbox input "true"
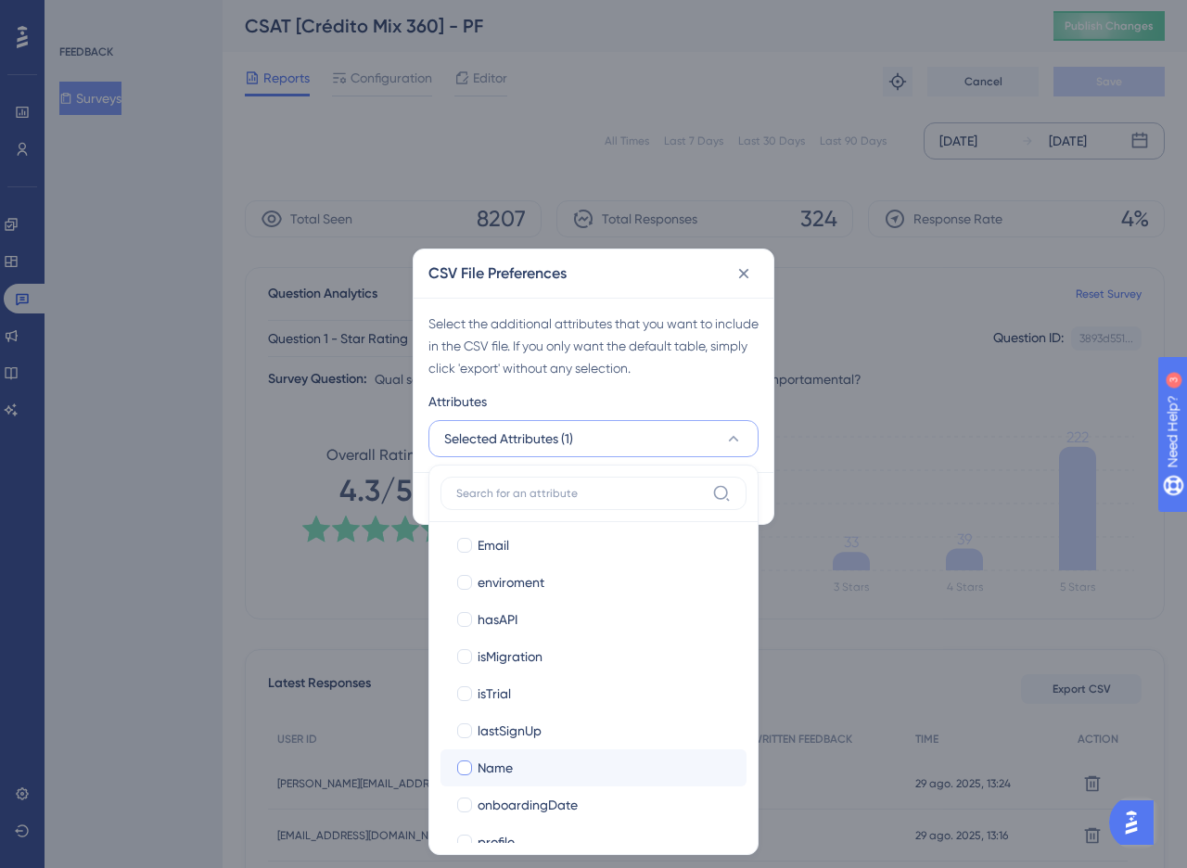
click at [523, 759] on div "Name" at bounding box center [605, 768] width 254 height 22
checkbox input "true"
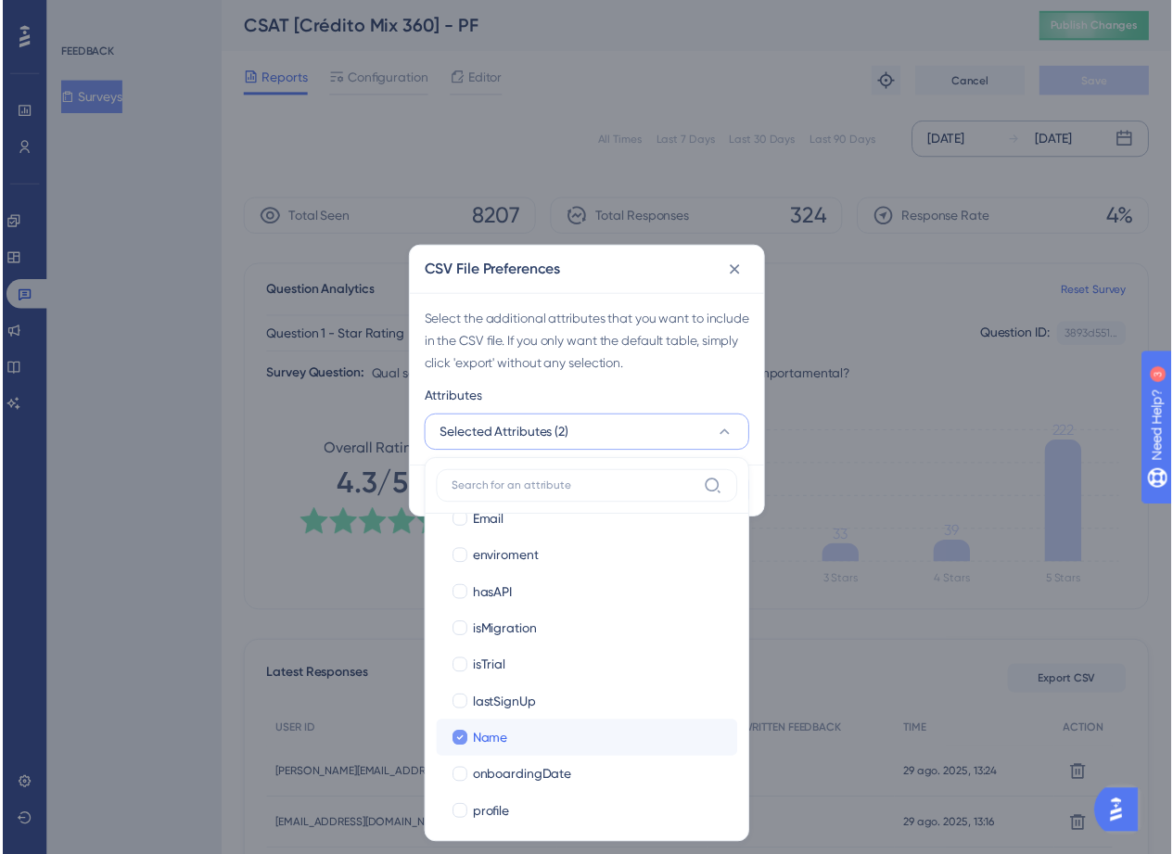
scroll to position [486, 0]
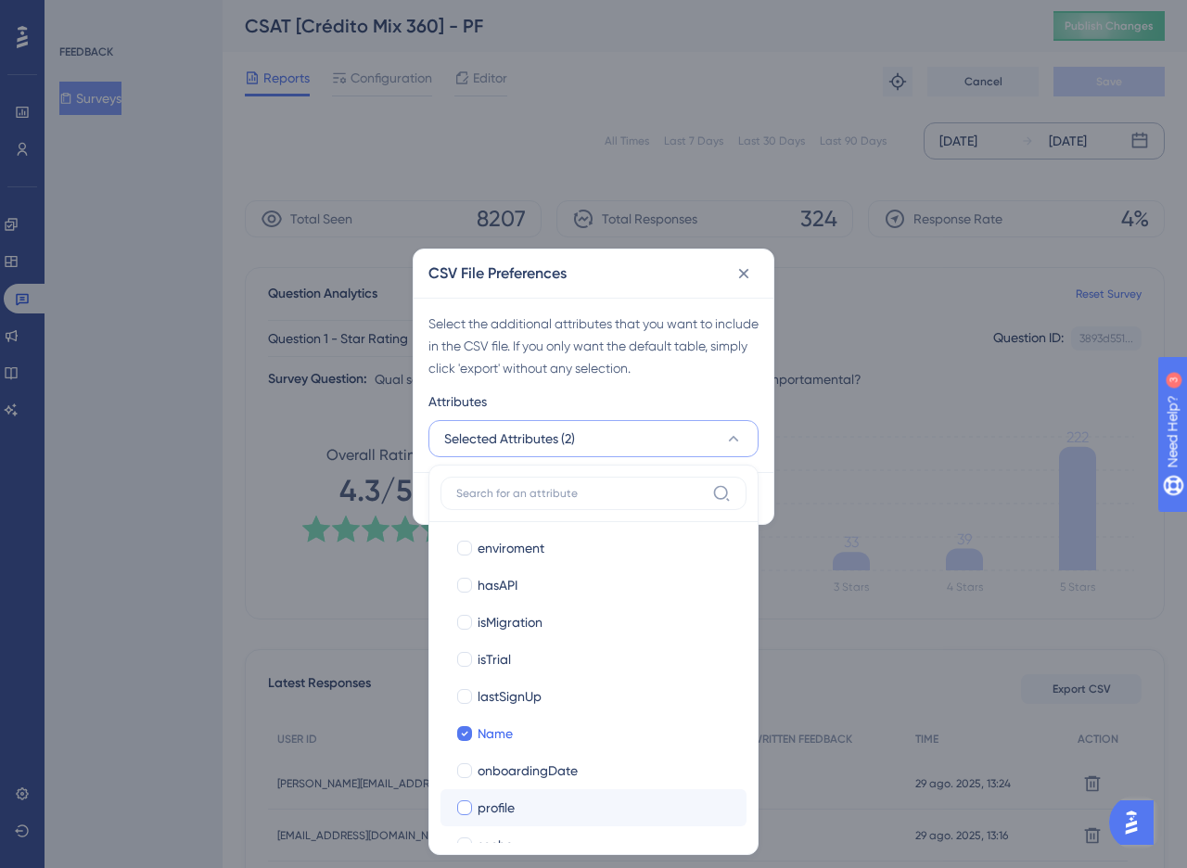
click at [501, 811] on span "profile" at bounding box center [496, 807] width 37 height 22
checkbox input "true"
click at [564, 357] on div "Select the additional attributes that you want to include in the CSV file. If y…" at bounding box center [593, 345] width 330 height 67
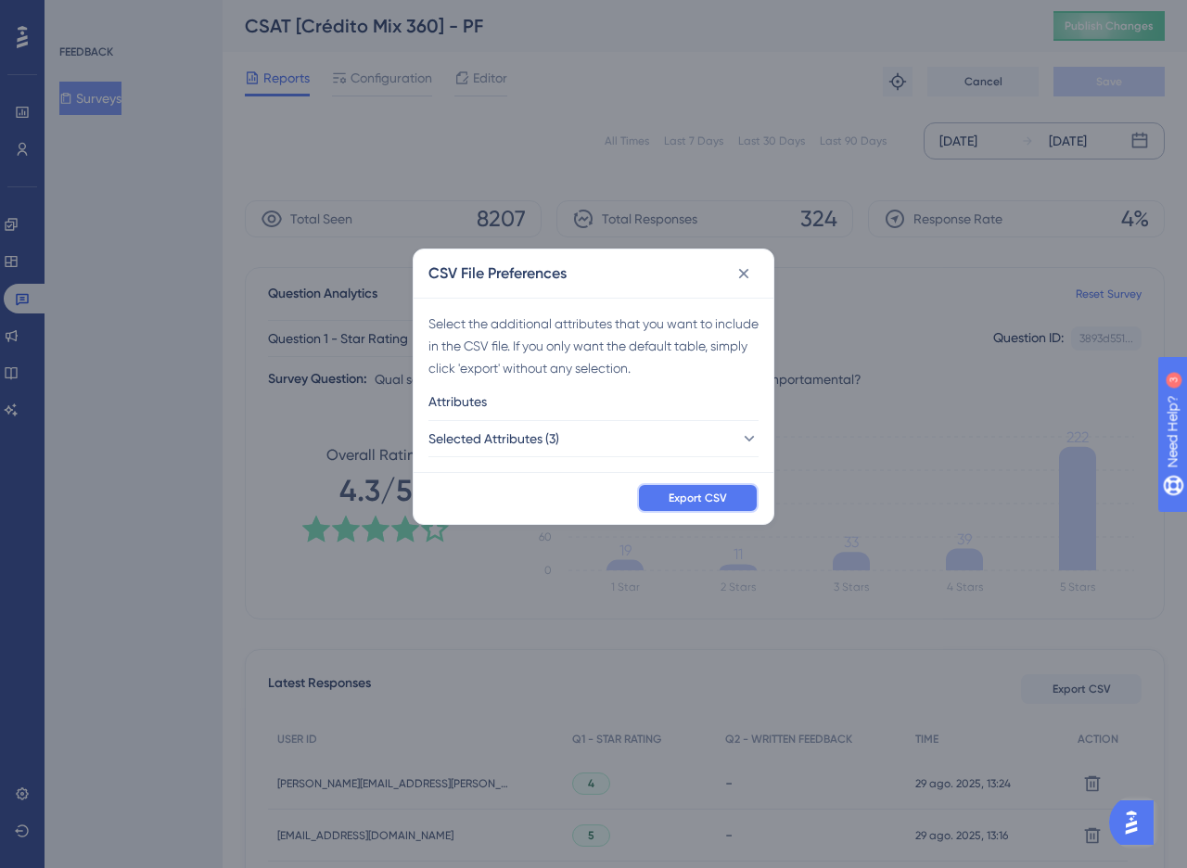
click at [707, 483] on button "Export CSV" at bounding box center [697, 498] width 121 height 30
